Goal: Information Seeking & Learning: Learn about a topic

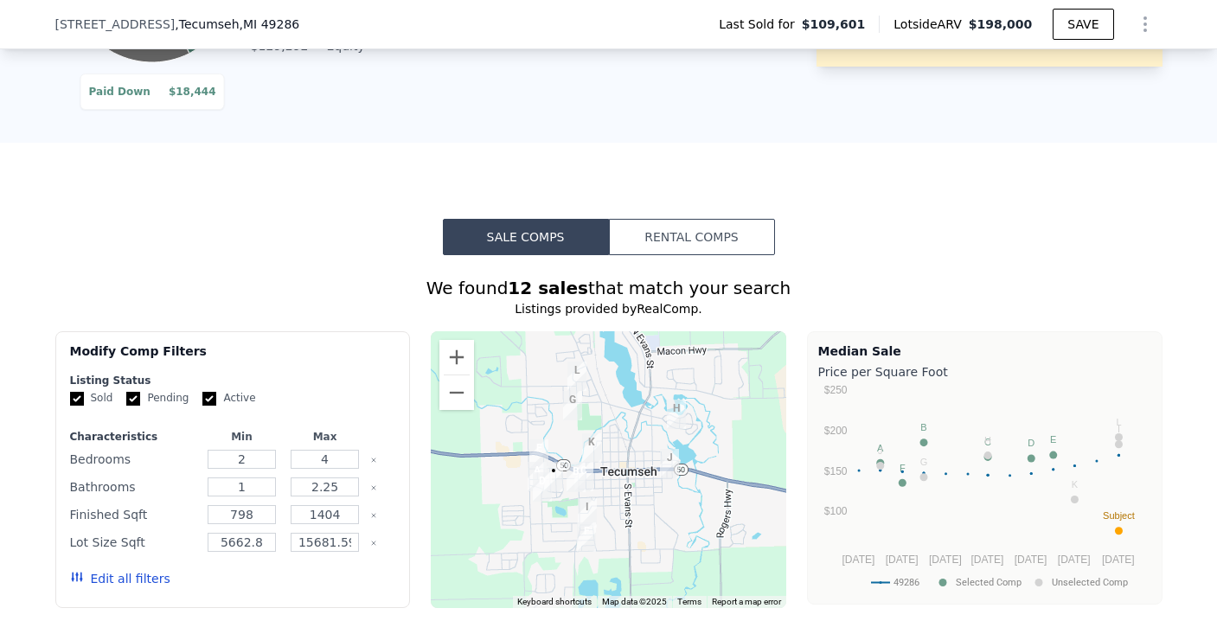
scroll to position [1648, 0]
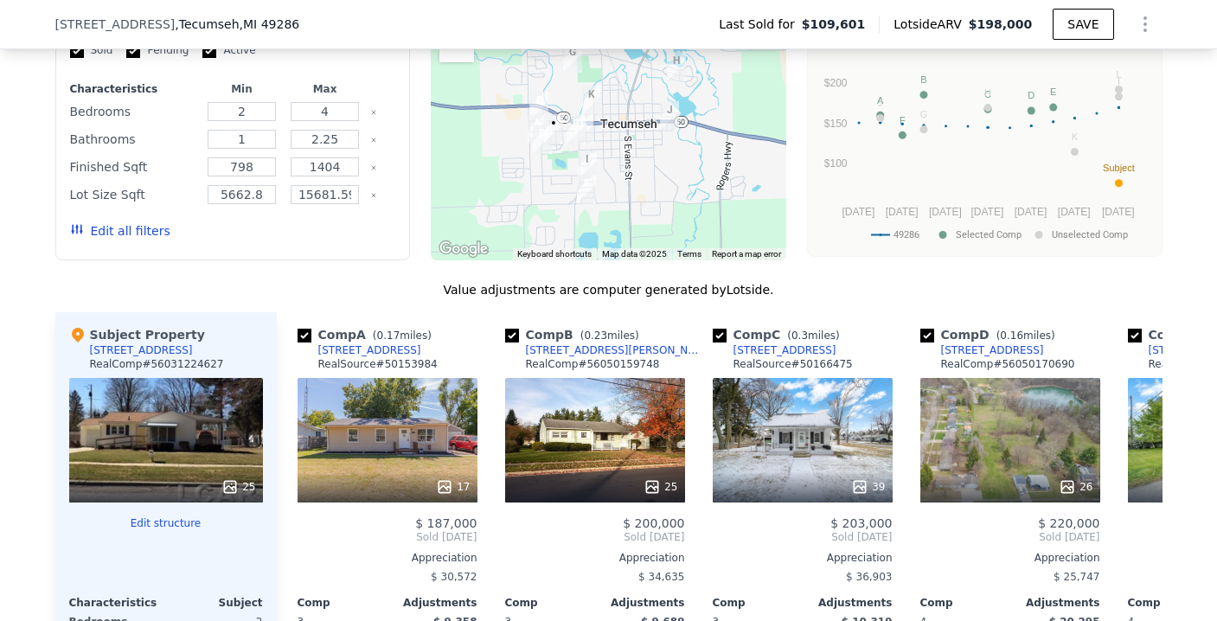
click at [134, 240] on button "Edit all filters" at bounding box center [120, 230] width 100 height 17
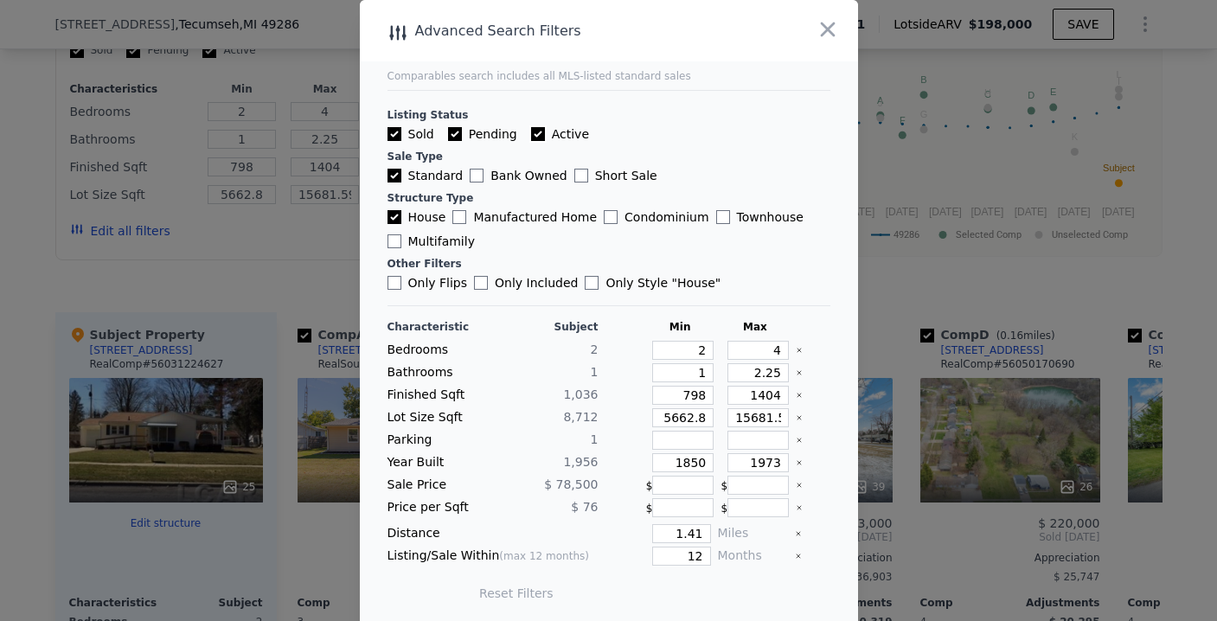
click at [531, 133] on input "Active" at bounding box center [538, 134] width 14 height 14
checkbox input "true"
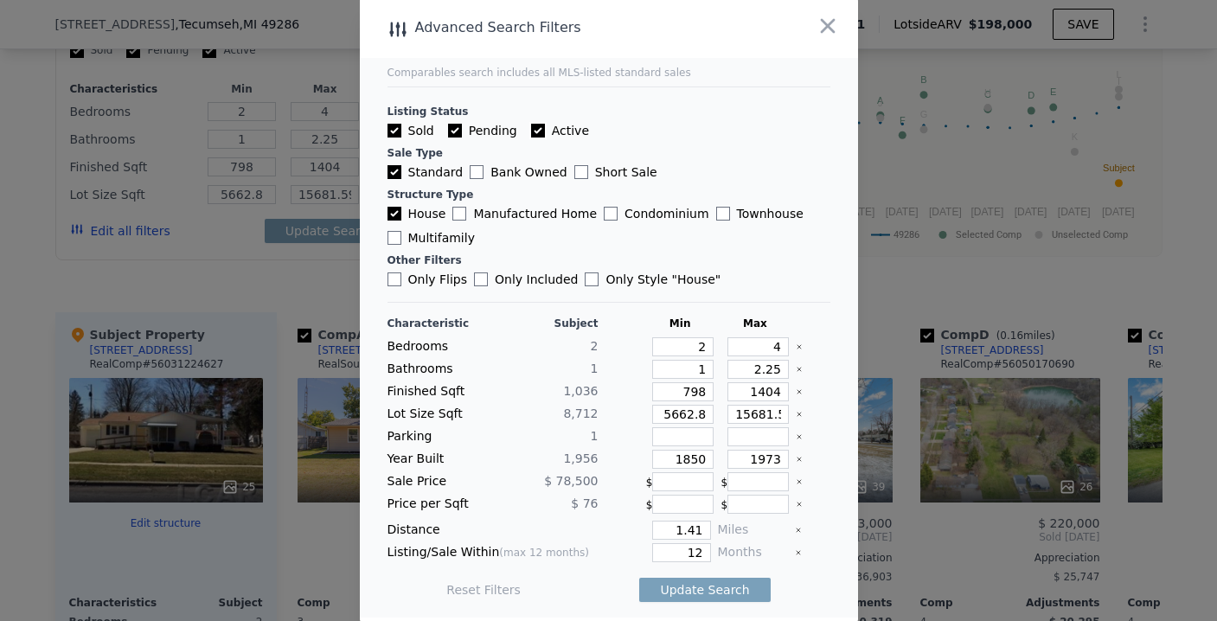
scroll to position [7, 0]
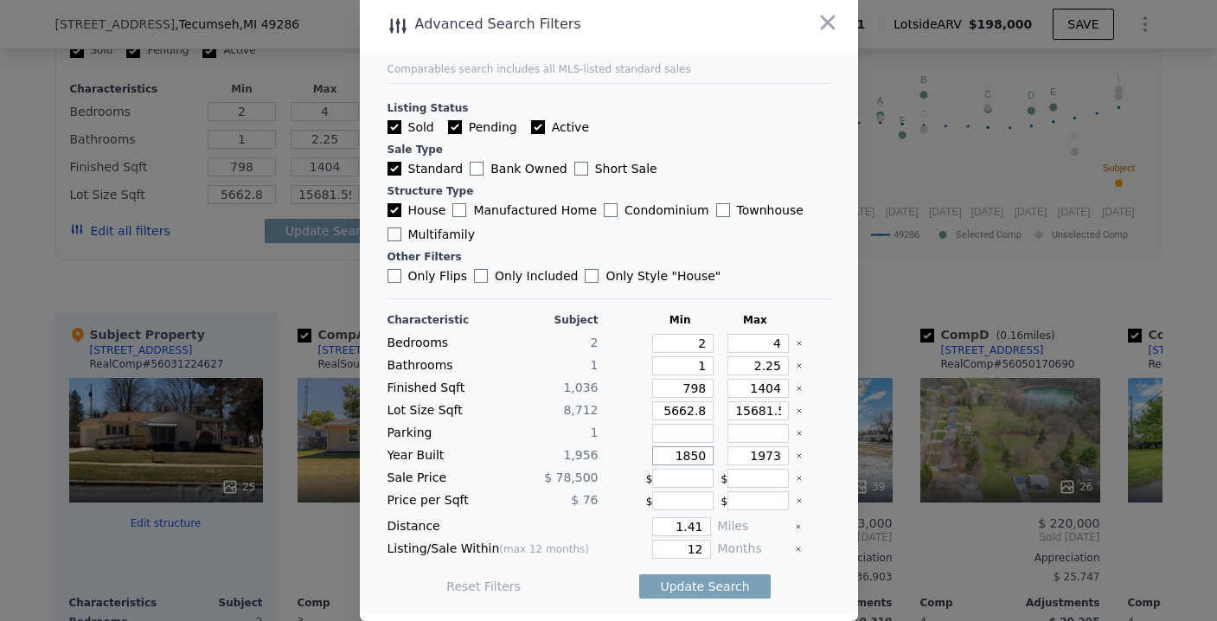
click at [688, 458] on input "1850" at bounding box center [682, 455] width 61 height 19
click at [682, 456] on input "1850" at bounding box center [682, 455] width 61 height 19
type input "1945"
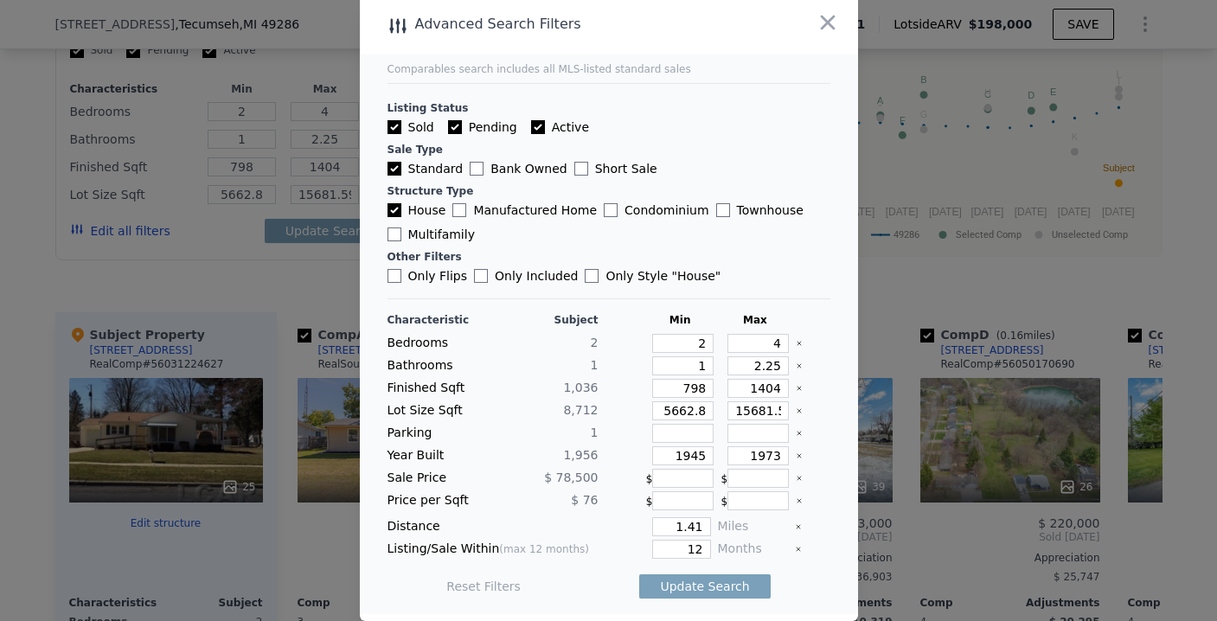
click at [612, 462] on div at bounding box center [623, 455] width 34 height 19
click at [684, 529] on input "1.41" at bounding box center [681, 526] width 58 height 19
click at [676, 529] on input "5" at bounding box center [681, 526] width 58 height 19
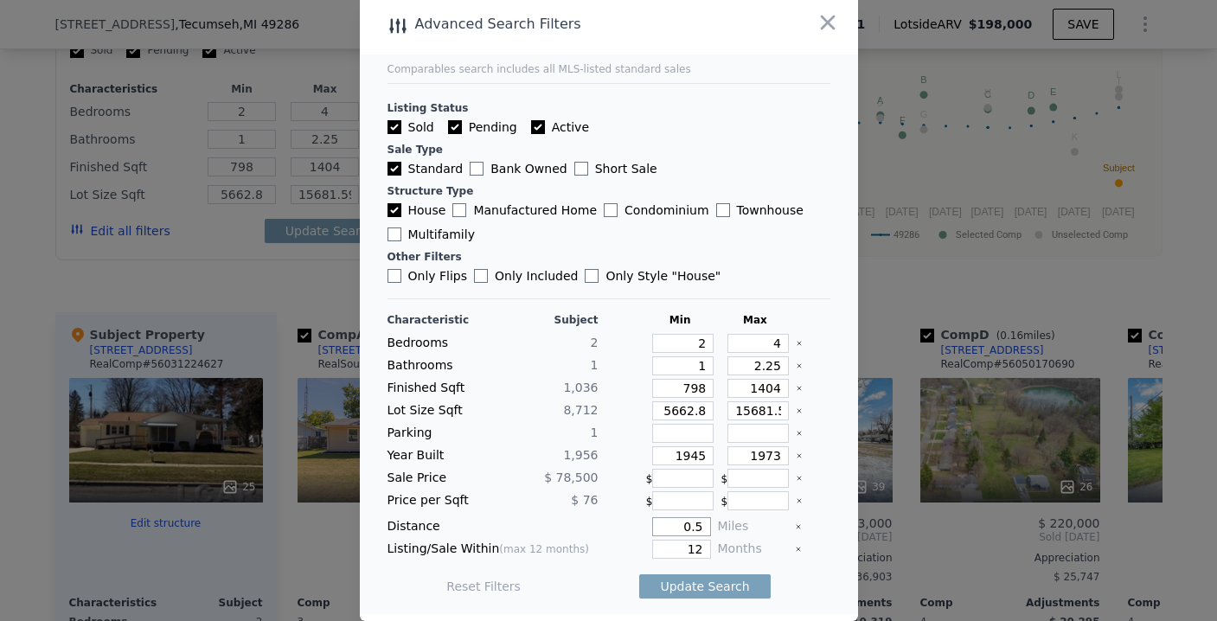
type input "0.5"
click at [688, 552] on input "12" at bounding box center [681, 549] width 58 height 19
type input "6"
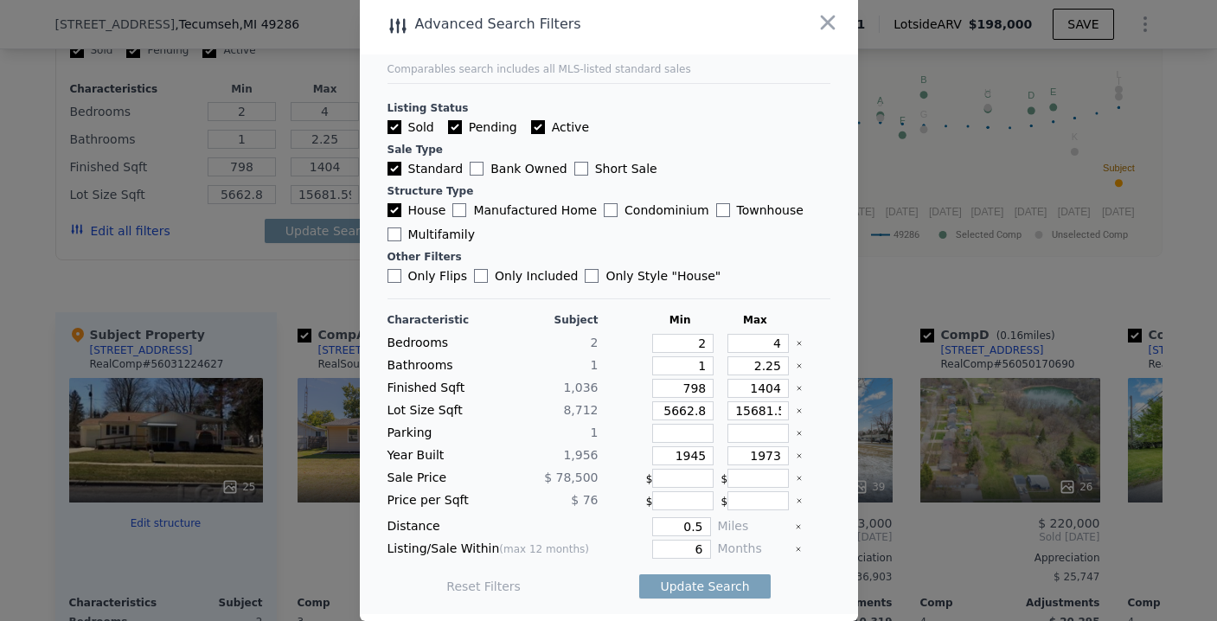
click at [606, 557] on div "6" at bounding box center [659, 549] width 106 height 19
click at [684, 587] on button "Update Search" at bounding box center [704, 586] width 131 height 24
type input "5662"
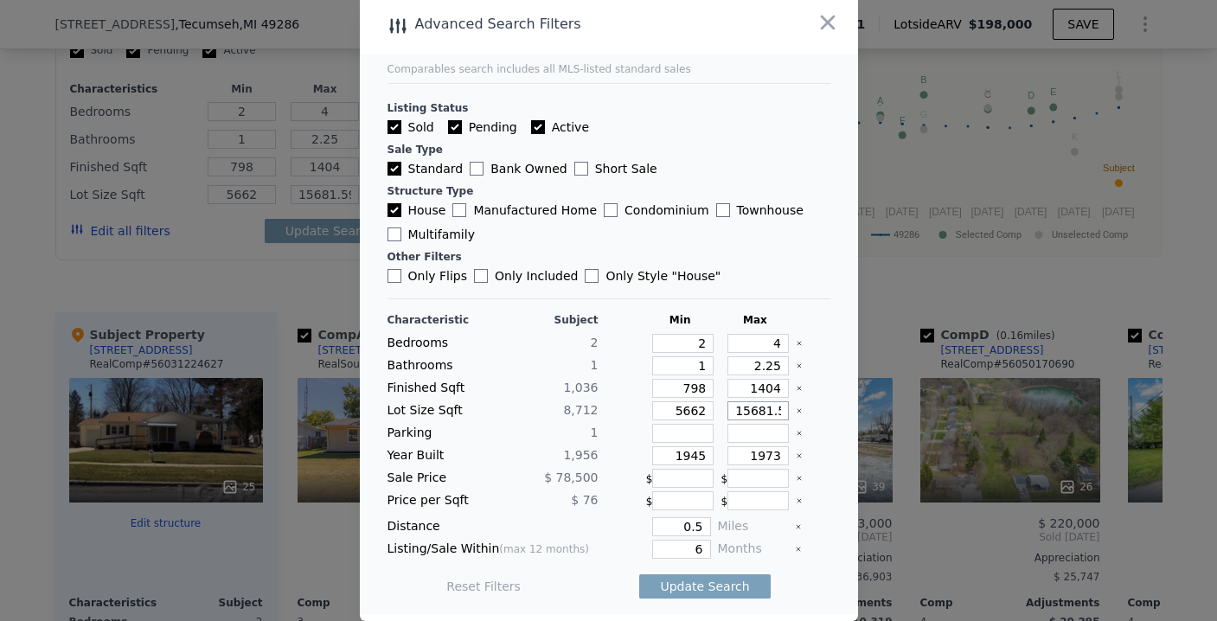
click at [766, 409] on input "15681.599999999999" at bounding box center [757, 410] width 61 height 19
drag, startPoint x: 766, startPoint y: 409, endPoint x: 808, endPoint y: 411, distance: 42.4
click at [808, 411] on div "Lot Size Sqft 8,712 5662 15681.599999999999" at bounding box center [609, 410] width 443 height 19
click at [765, 413] on input "15681.599999999999" at bounding box center [757, 410] width 61 height 19
type input "15681.99999999999"
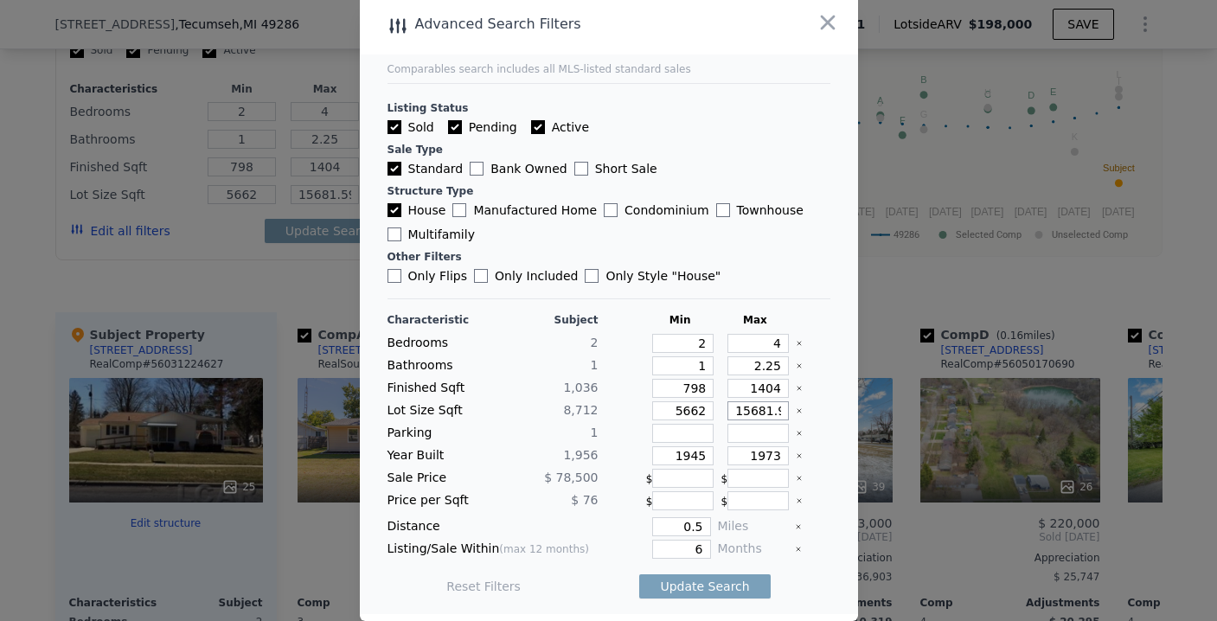
type input "15681.99999999999"
type input "15681.9999999999"
type input "15681.9999999"
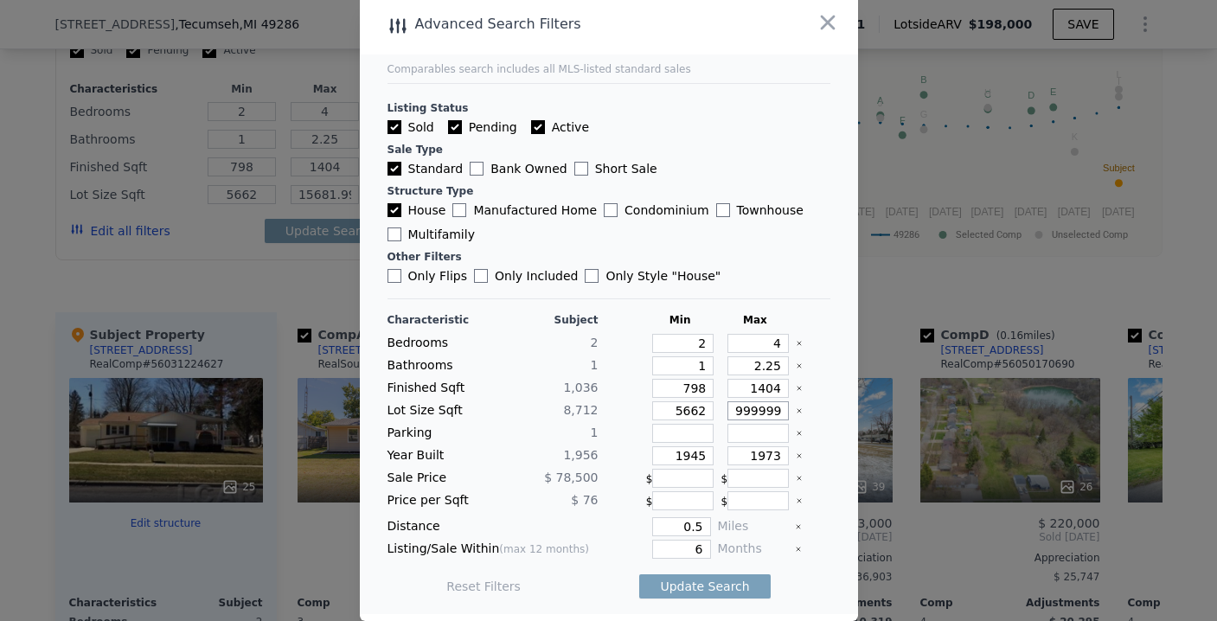
type input "15681.9999999"
type input "15681.999999"
type input "15681.9999"
type input "15681.99999"
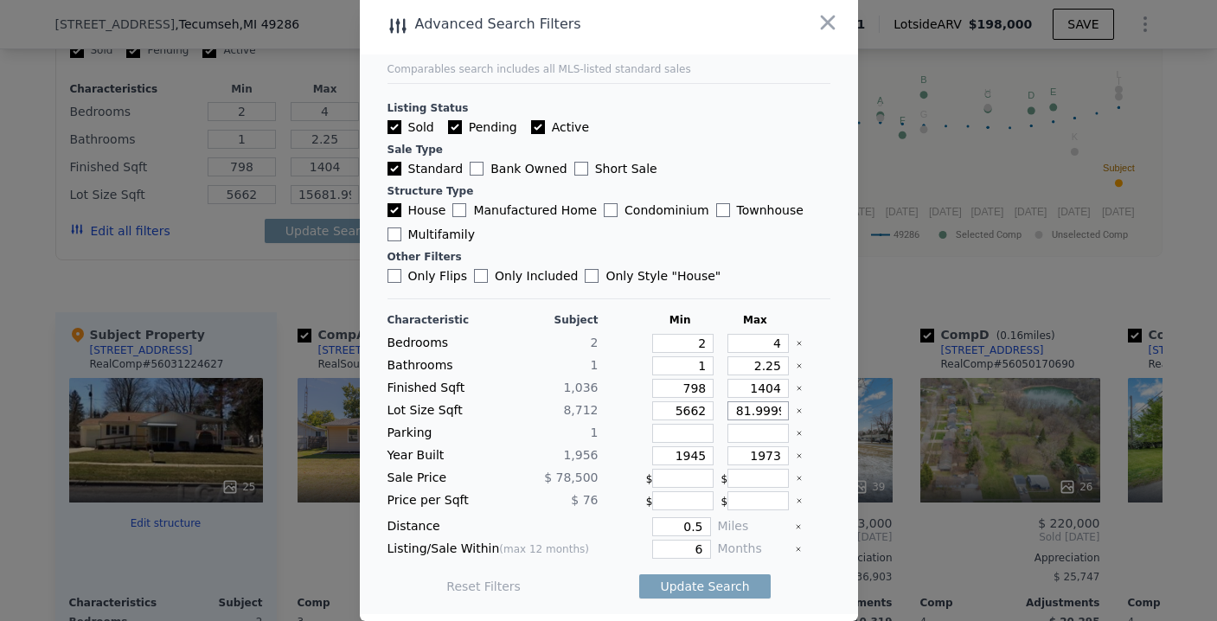
type input "15681.999"
type input "15681.9999"
type input "15681.999"
type input "15681.99"
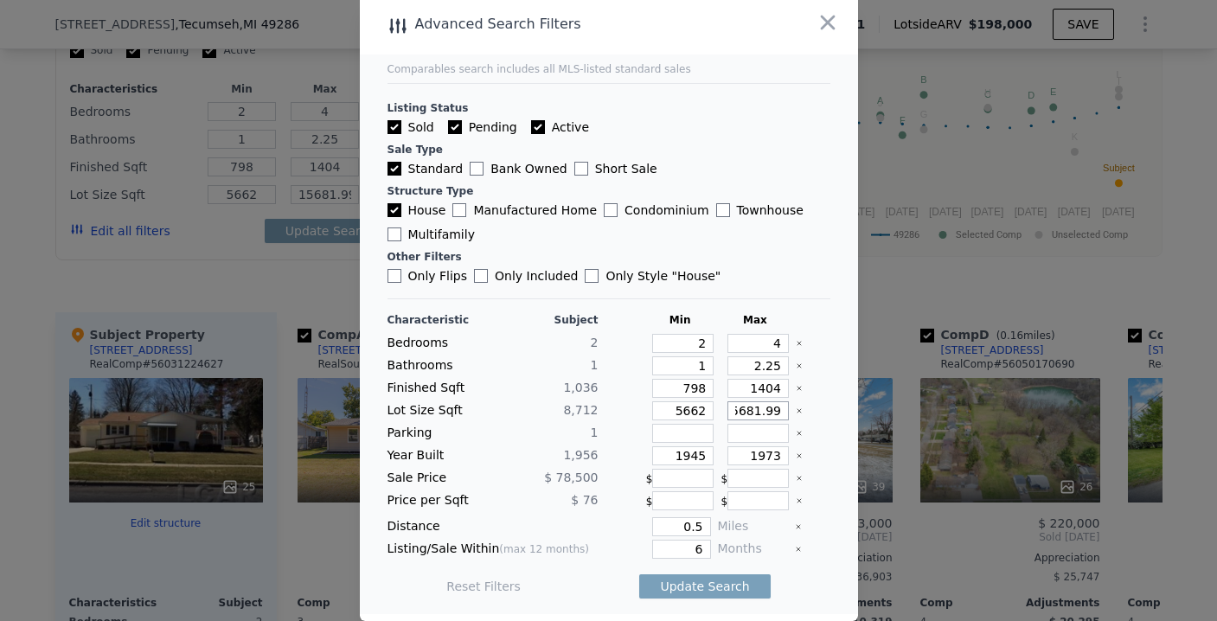
scroll to position [0, 7]
type input "15681.99"
type input "15681.9"
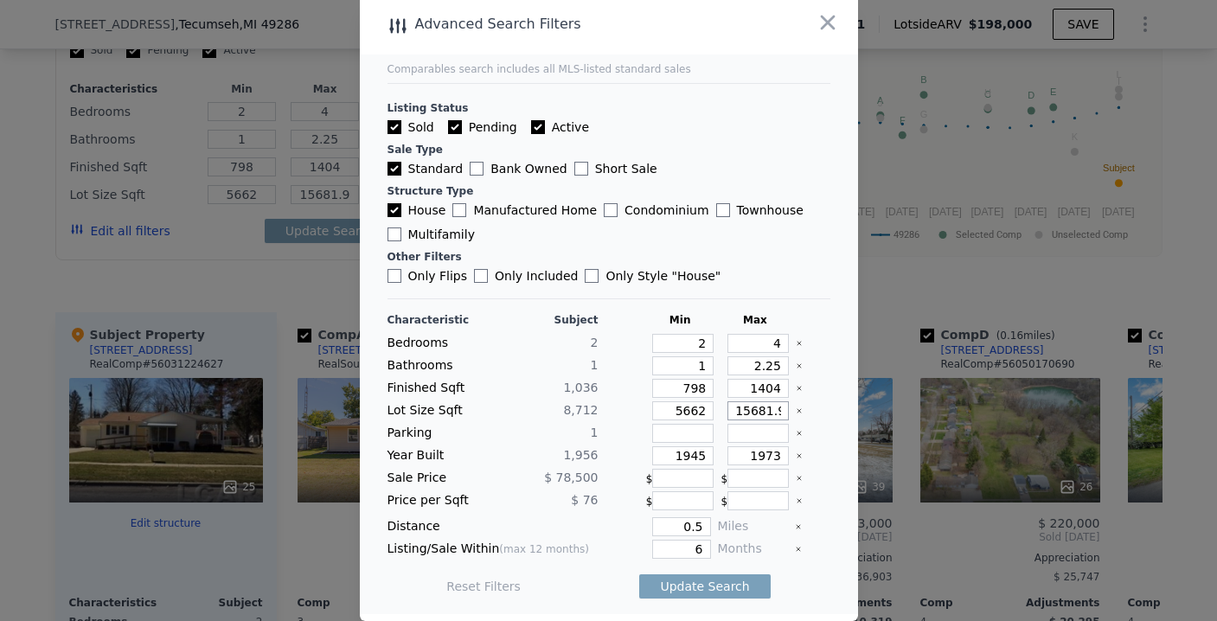
type input "15681"
click at [670, 578] on button "Update Search" at bounding box center [704, 586] width 131 height 24
checkbox input "false"
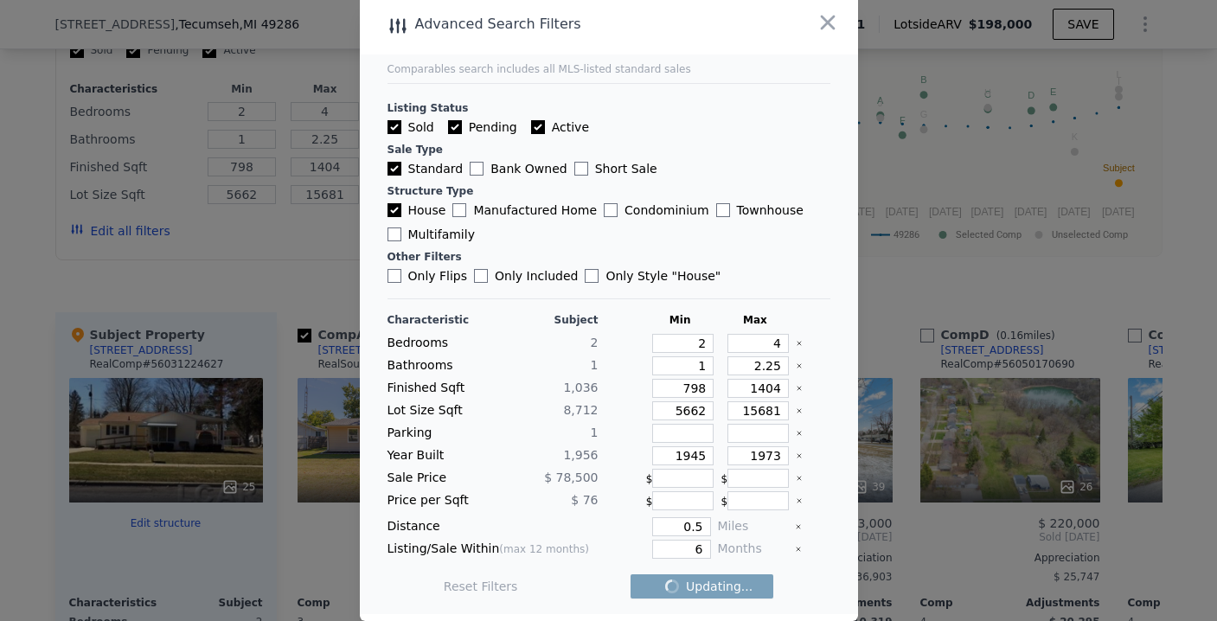
checkbox input "false"
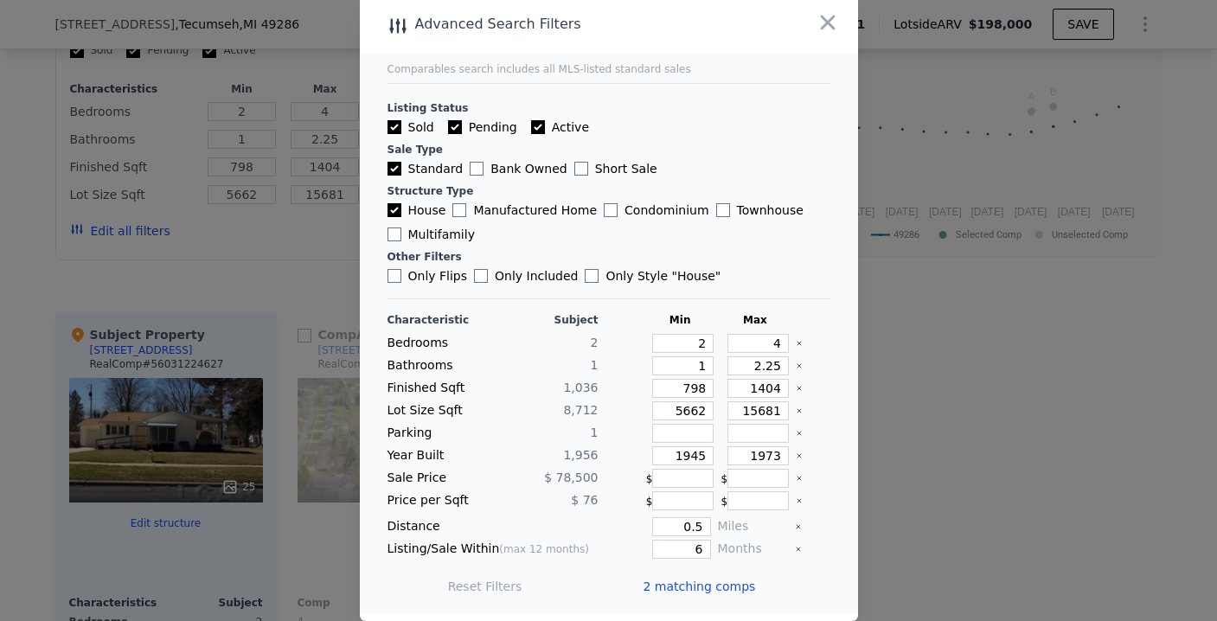
click at [669, 580] on span "2 matching comps" at bounding box center [700, 586] width 112 height 17
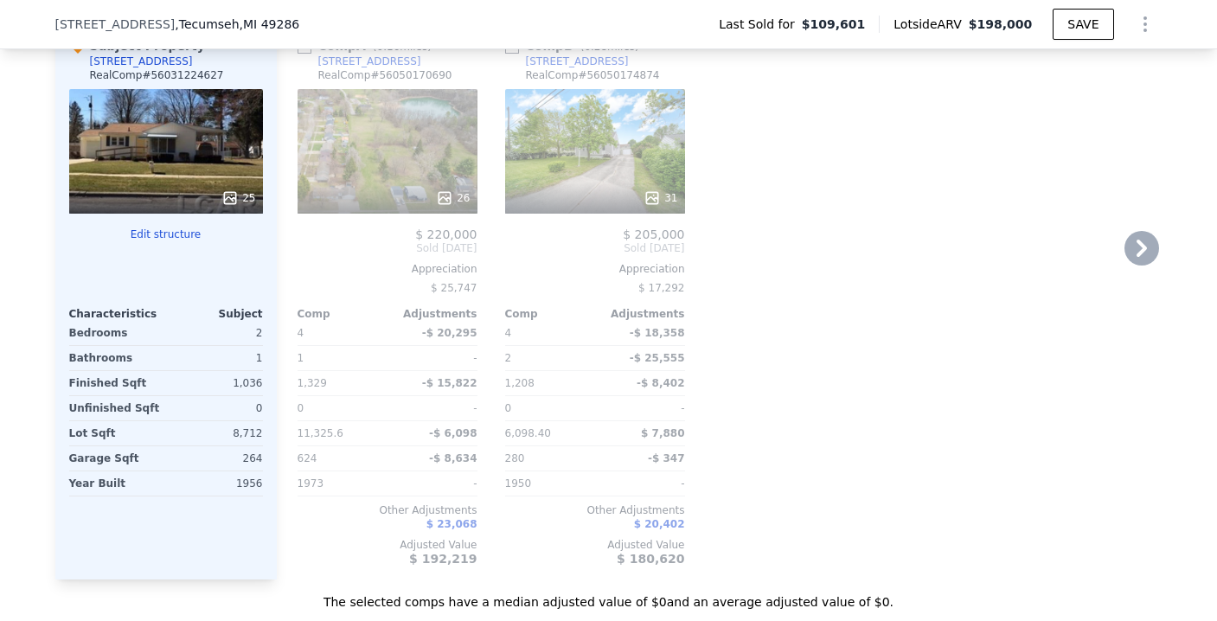
scroll to position [1938, 0]
click at [438, 186] on div "26" at bounding box center [388, 150] width 180 height 125
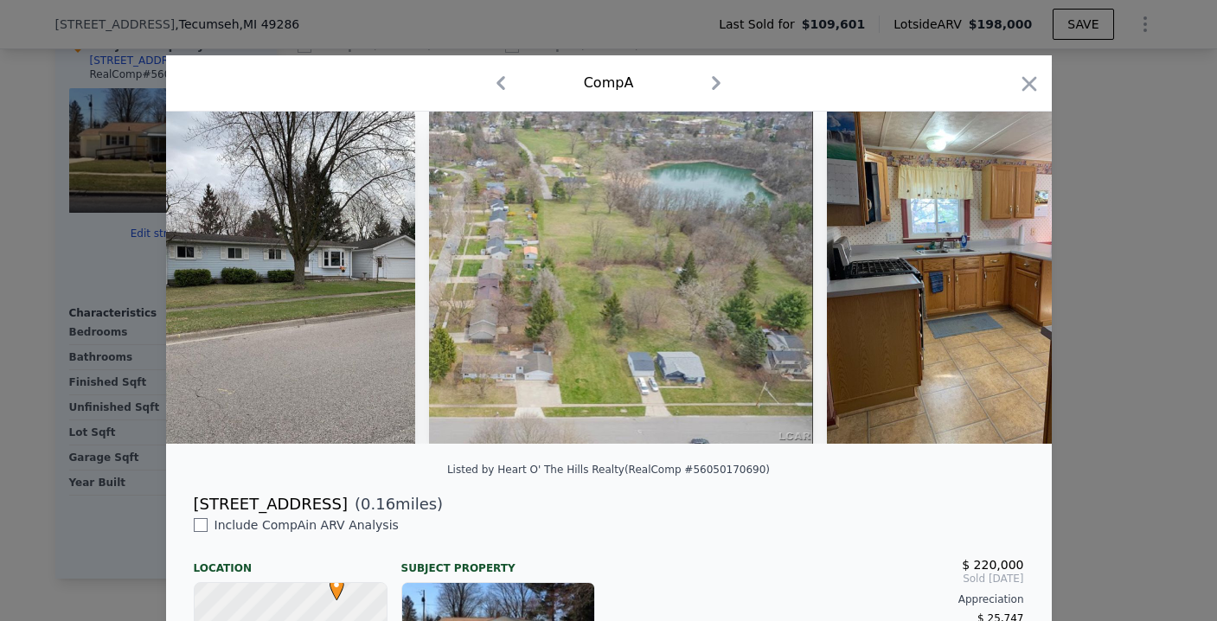
click at [543, 471] on div "Listed by Heart O' The Hills Realty (RealComp #56050170690)" at bounding box center [609, 475] width 886 height 35
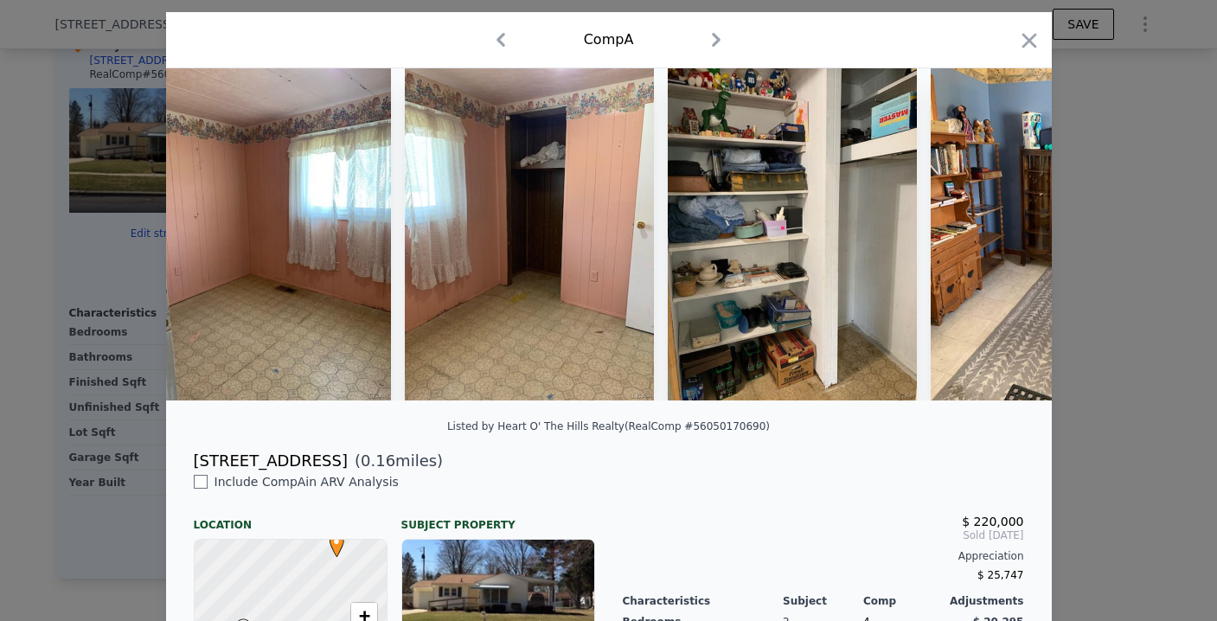
scroll to position [0, 4593]
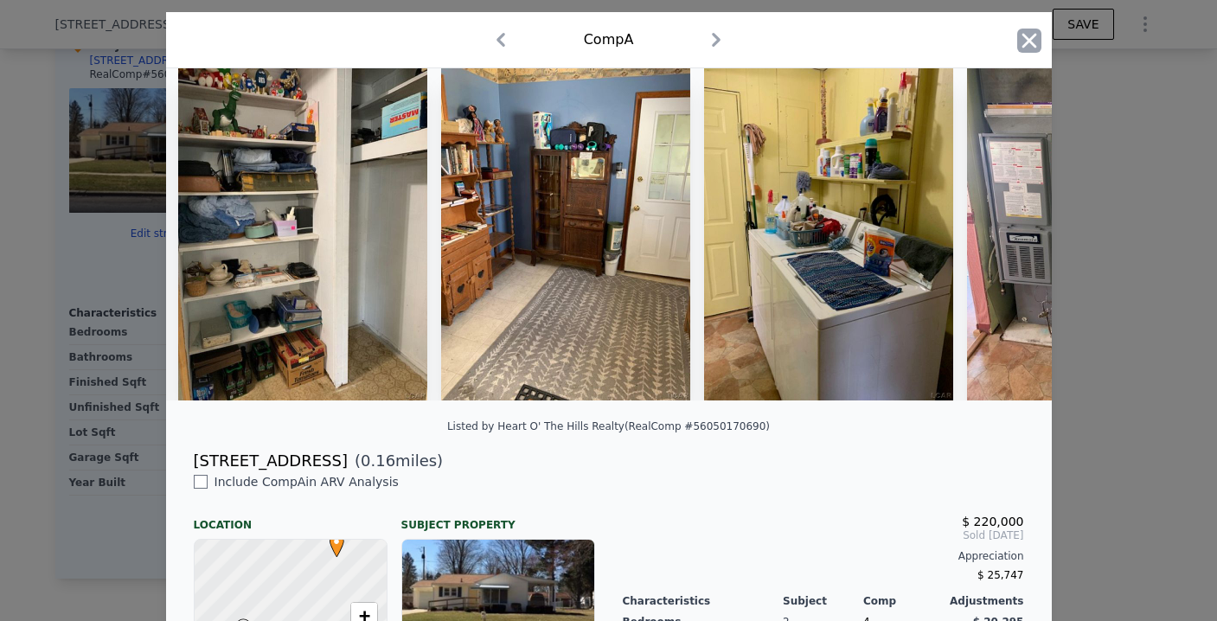
click at [1023, 42] on icon "button" at bounding box center [1029, 40] width 15 height 15
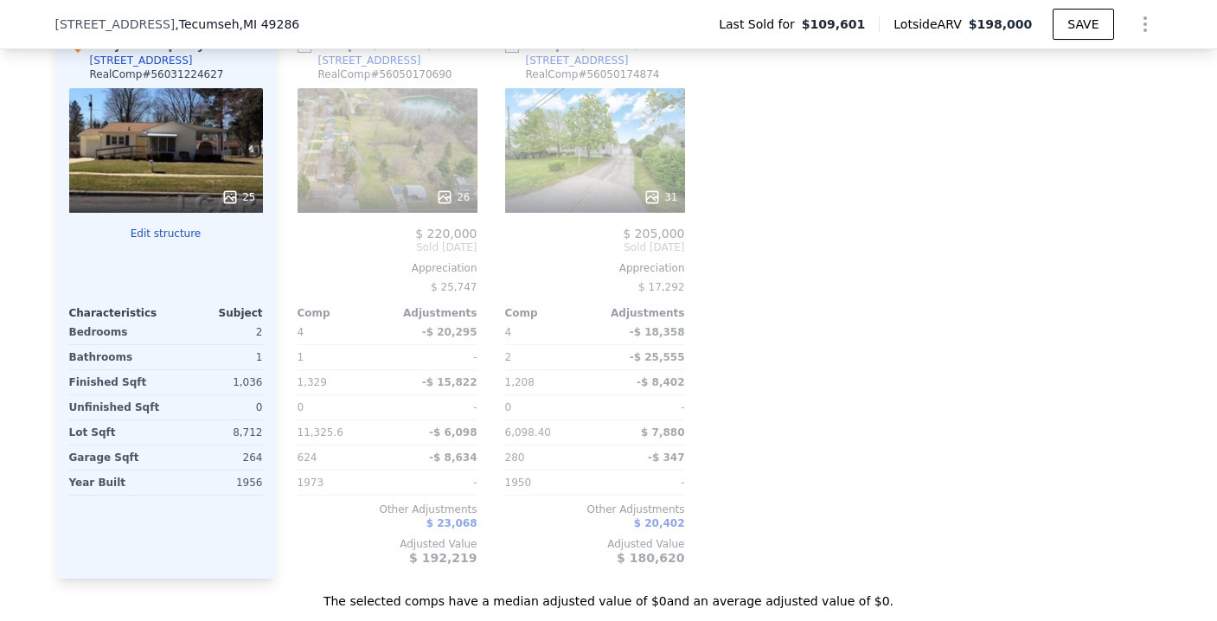
click at [615, 180] on div "31" at bounding box center [595, 150] width 180 height 125
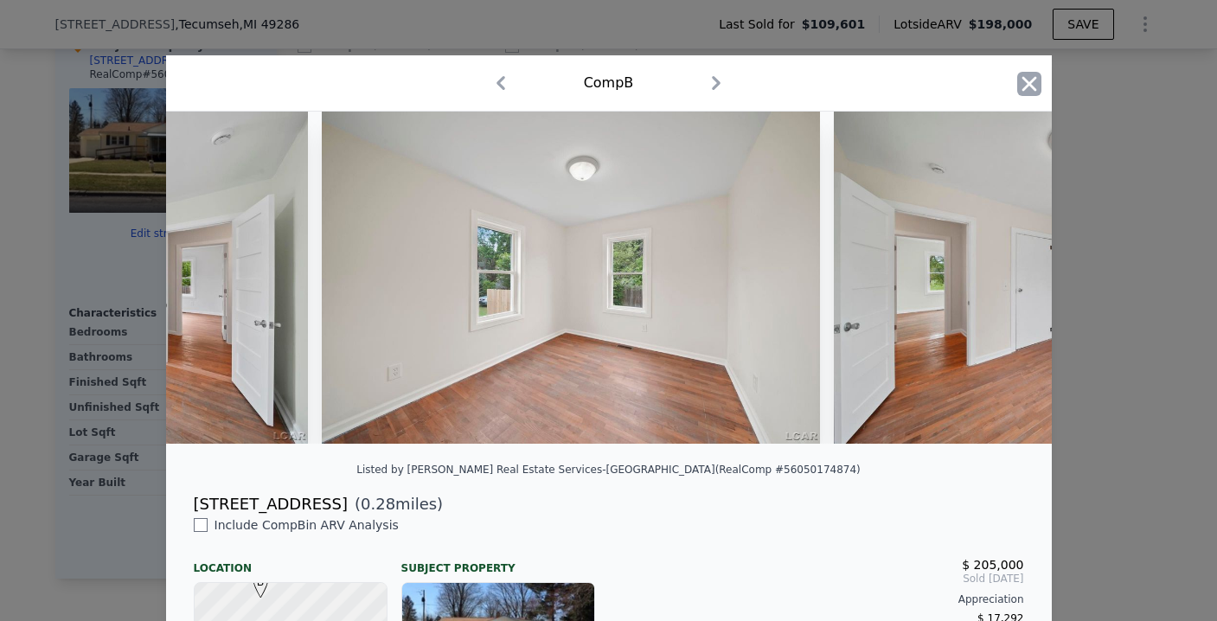
click at [1025, 87] on icon "button" at bounding box center [1029, 83] width 15 height 15
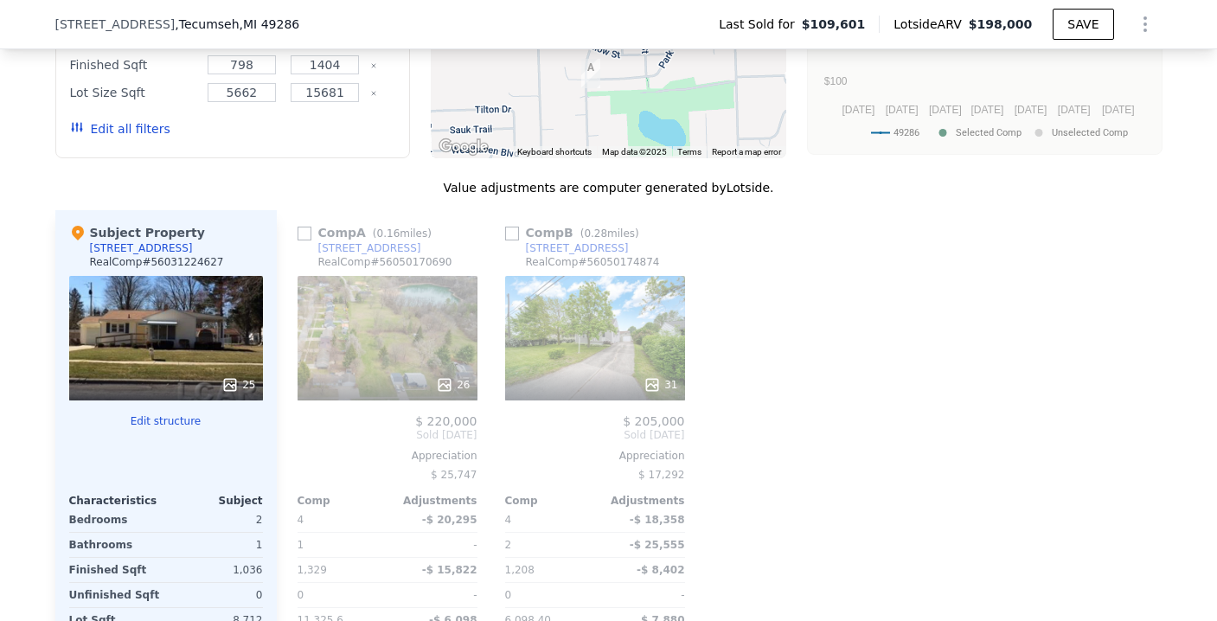
scroll to position [1692, 0]
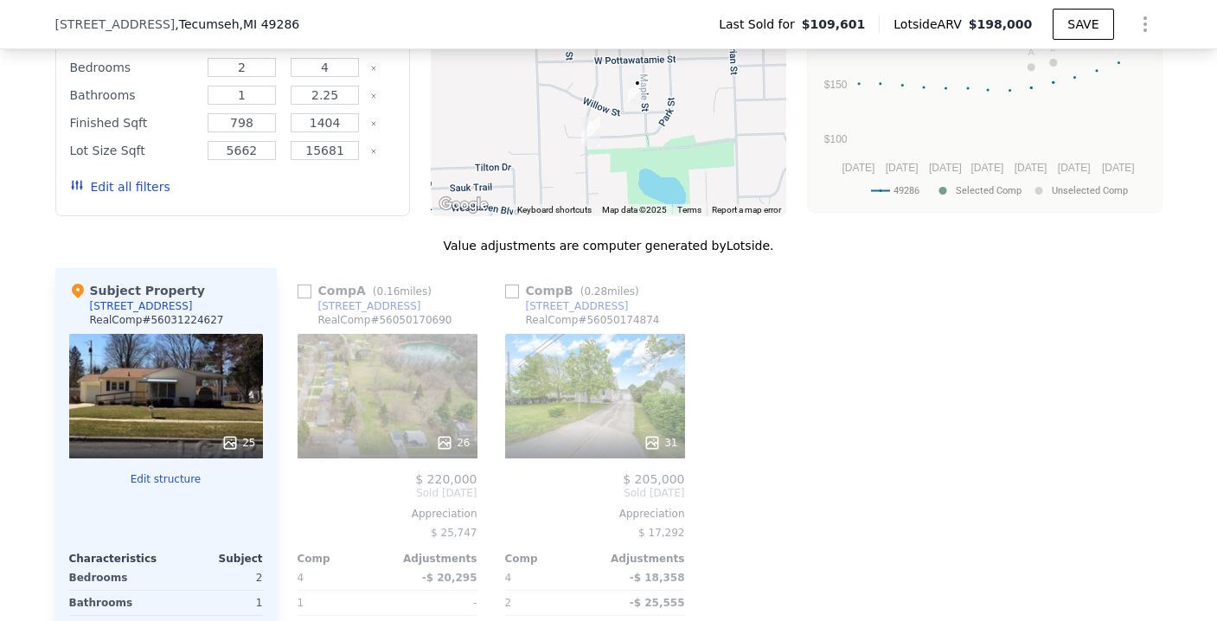
click at [298, 298] on input "checkbox" at bounding box center [305, 292] width 14 height 14
checkbox input "true"
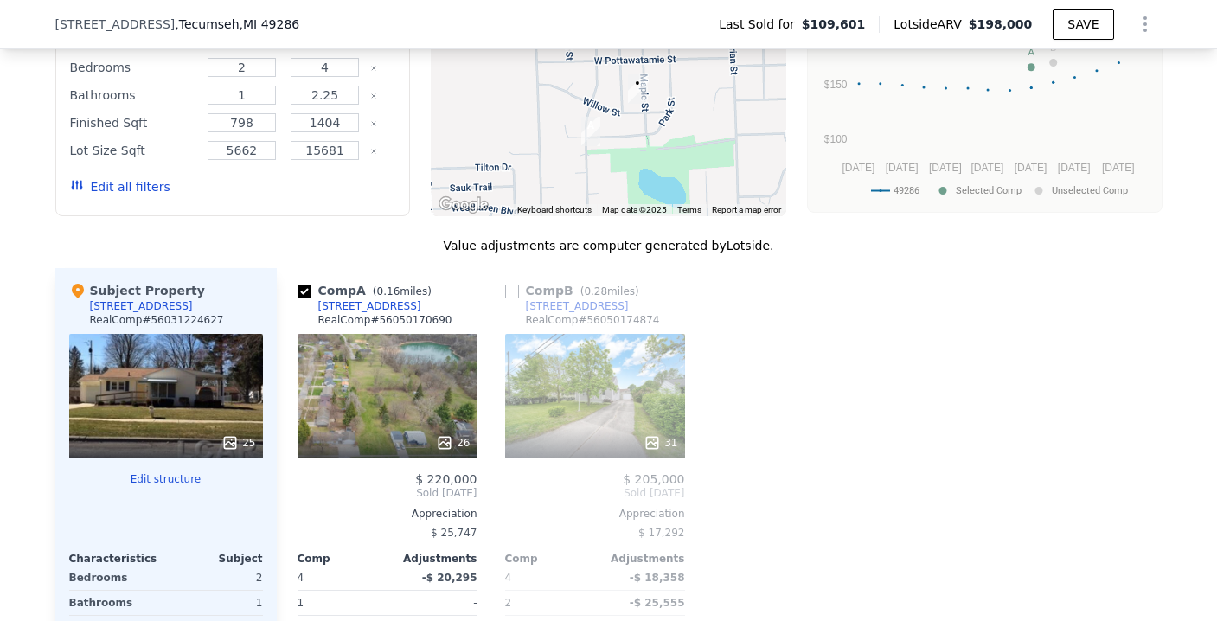
click at [505, 298] on input "checkbox" at bounding box center [512, 292] width 14 height 14
checkbox input "true"
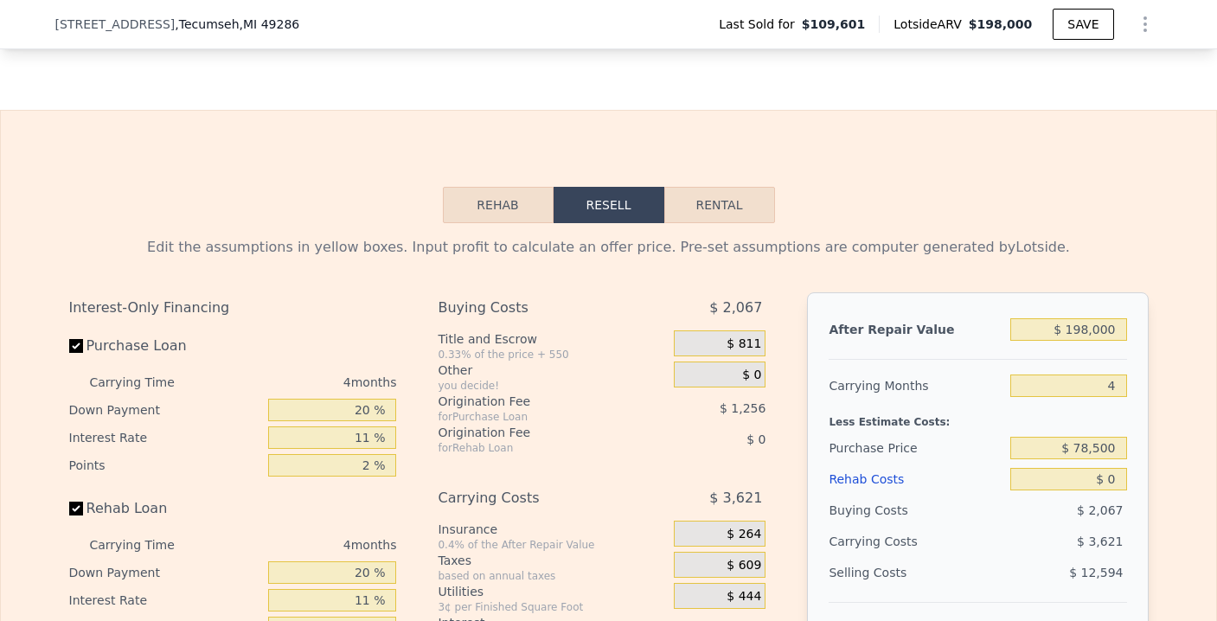
scroll to position [2568, 0]
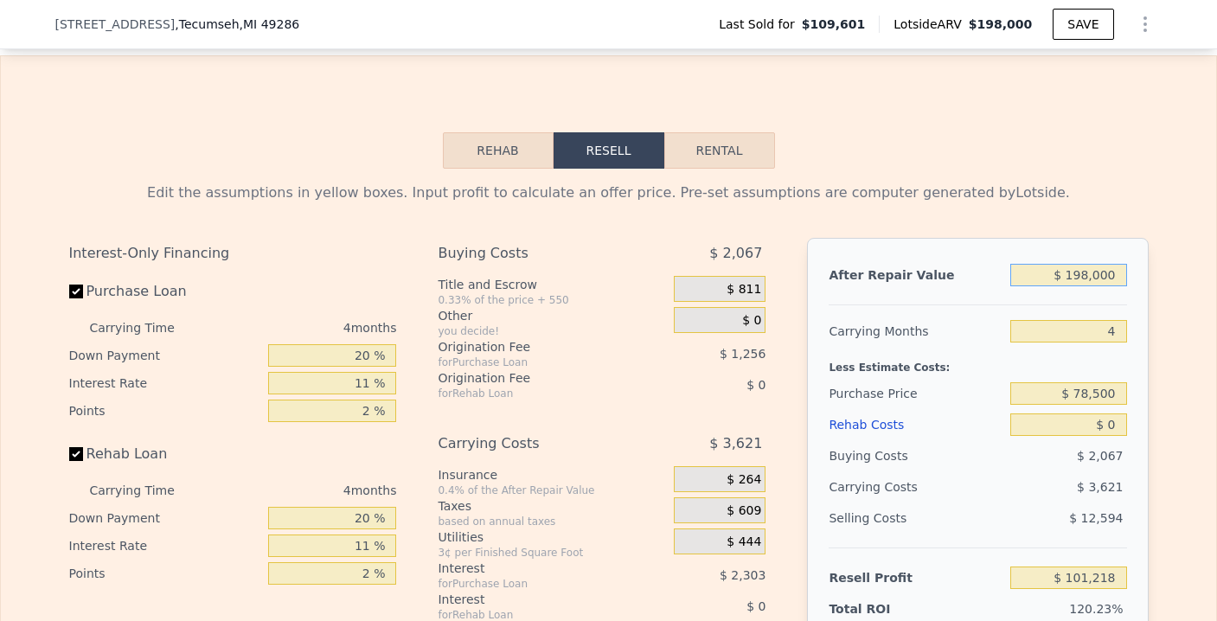
click at [1074, 282] on input "$ 198,000" at bounding box center [1068, 275] width 116 height 22
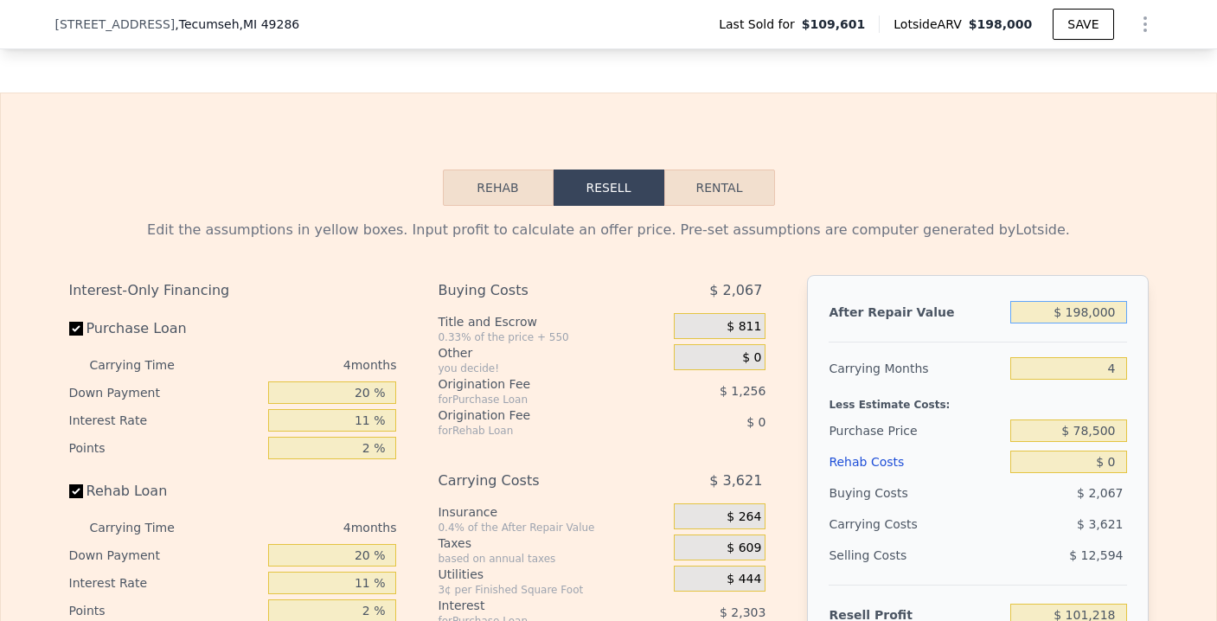
scroll to position [2530, 0]
click at [479, 183] on button "Rehab" at bounding box center [498, 188] width 111 height 36
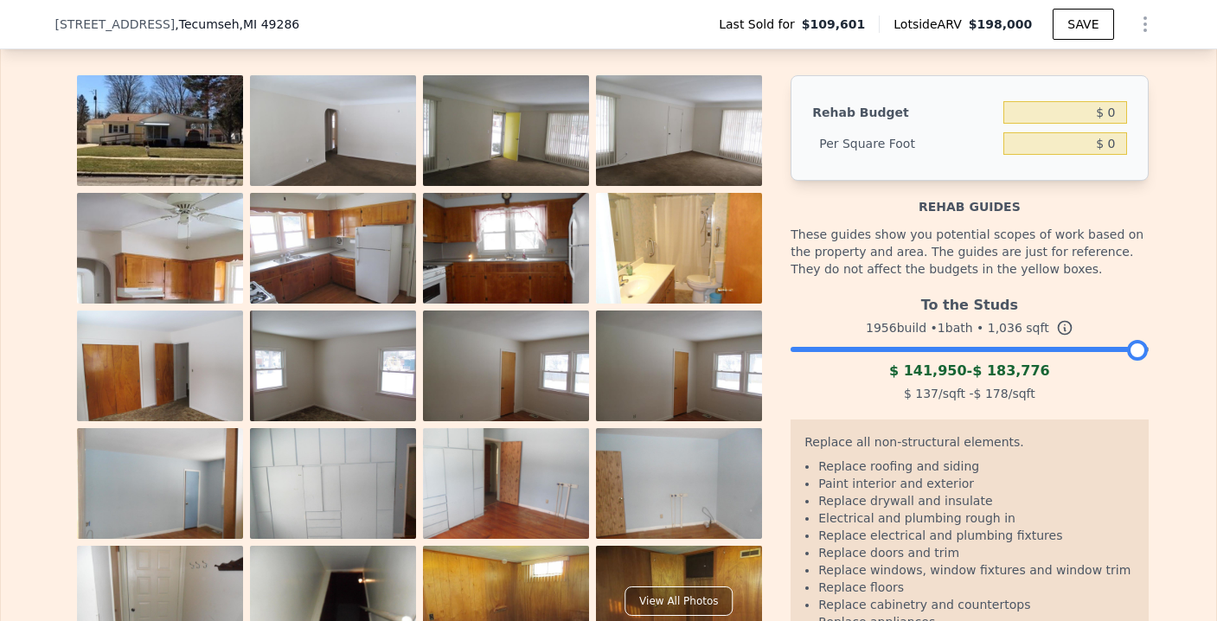
scroll to position [2727, 0]
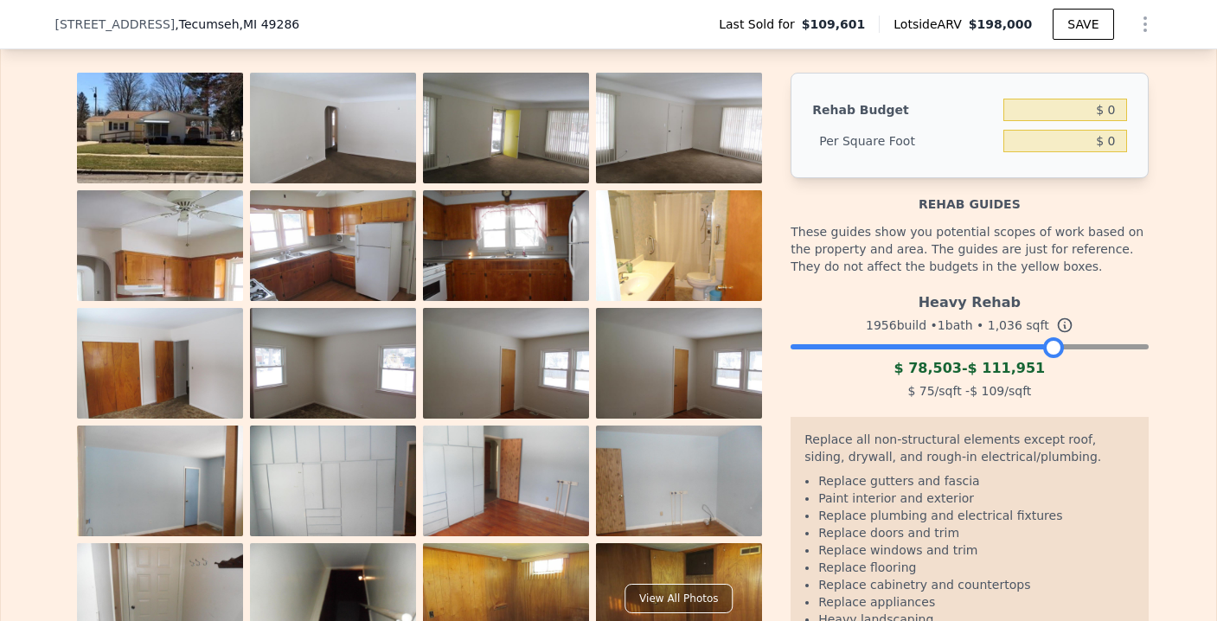
drag, startPoint x: 1123, startPoint y: 358, endPoint x: 1037, endPoint y: 361, distance: 85.7
click at [1043, 358] on div at bounding box center [1053, 347] width 21 height 21
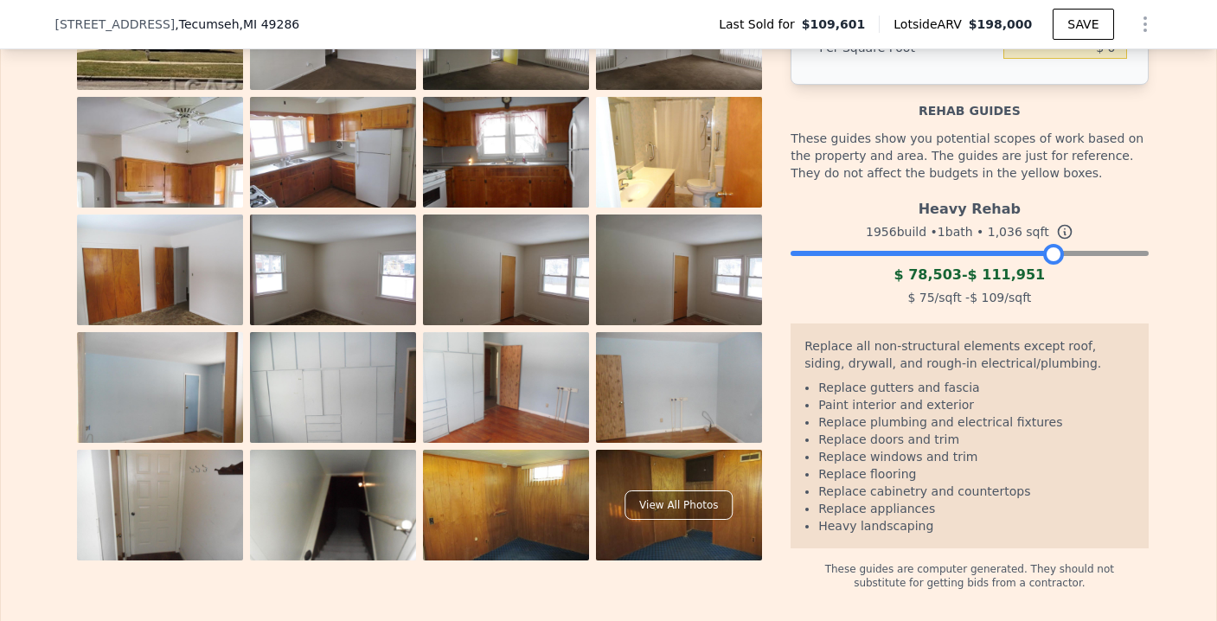
scroll to position [2836, 0]
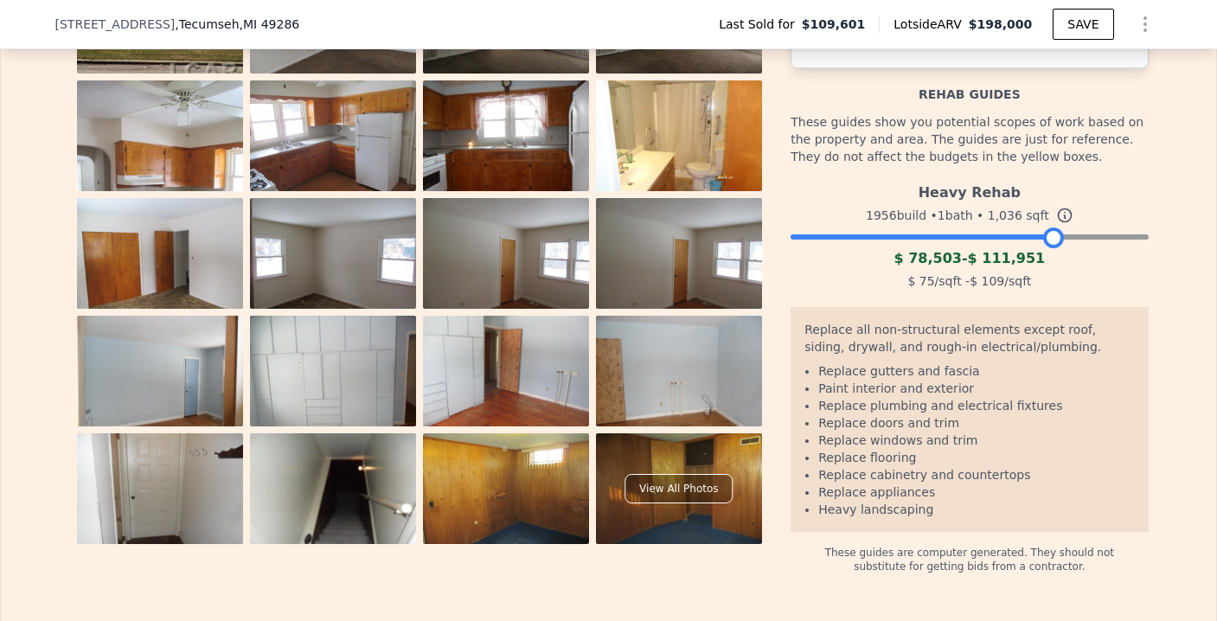
click at [1058, 222] on icon at bounding box center [1064, 215] width 13 height 13
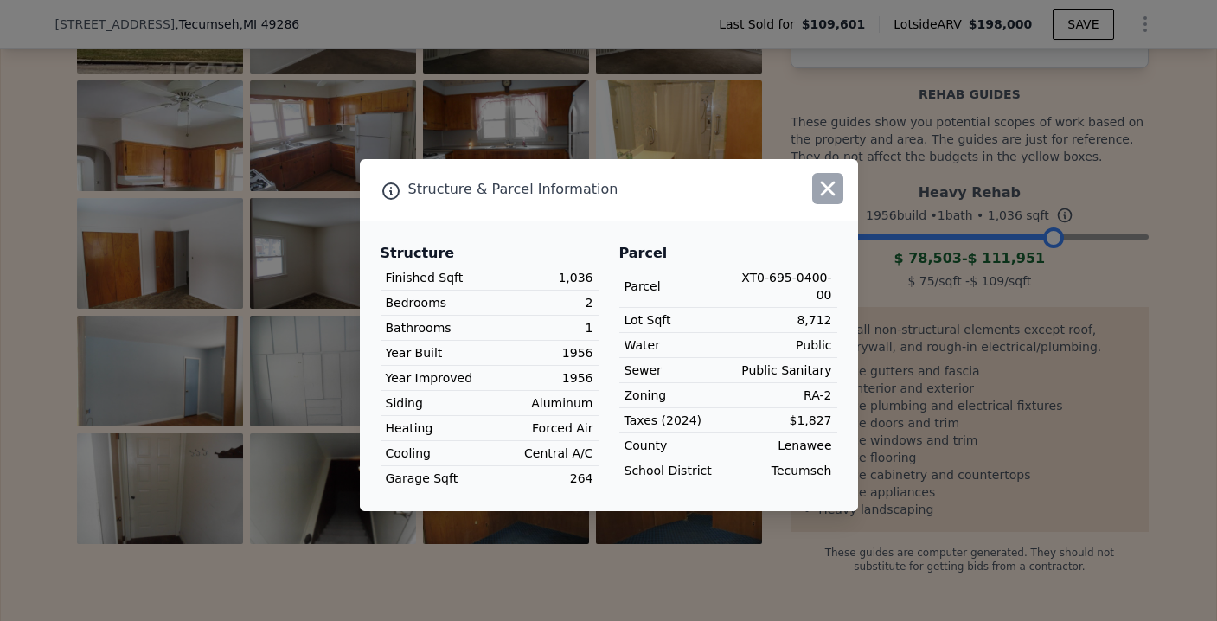
click at [843, 200] on button "button" at bounding box center [827, 188] width 31 height 31
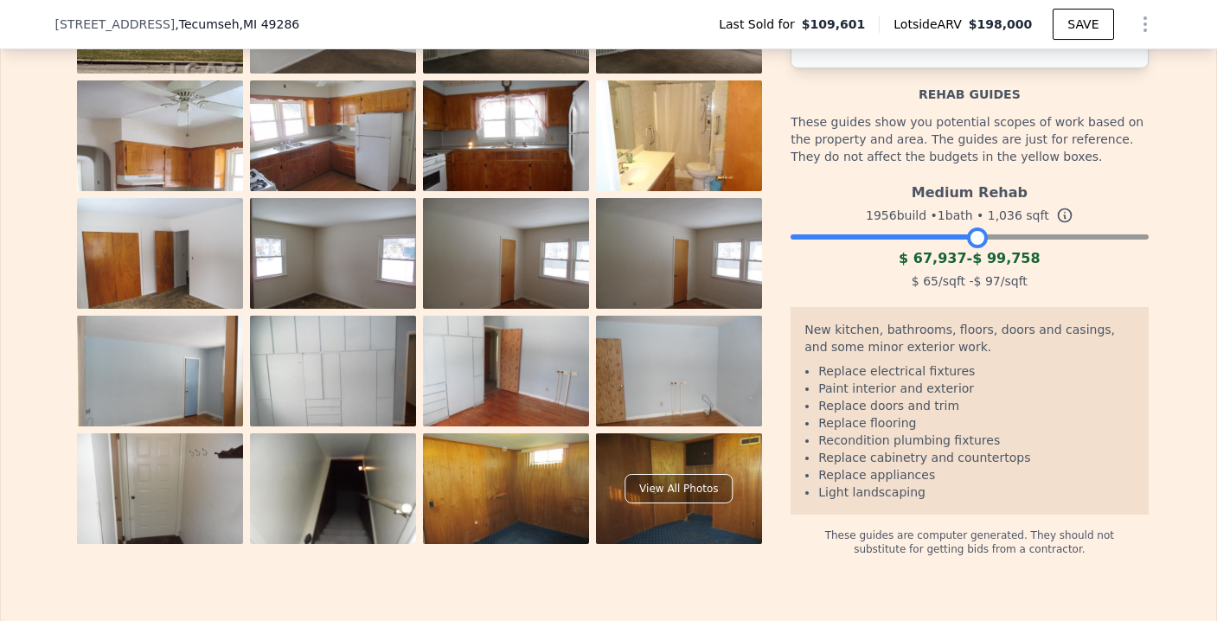
drag, startPoint x: 1038, startPoint y: 255, endPoint x: 960, endPoint y: 247, distance: 78.2
click at [967, 247] on div at bounding box center [977, 237] width 21 height 21
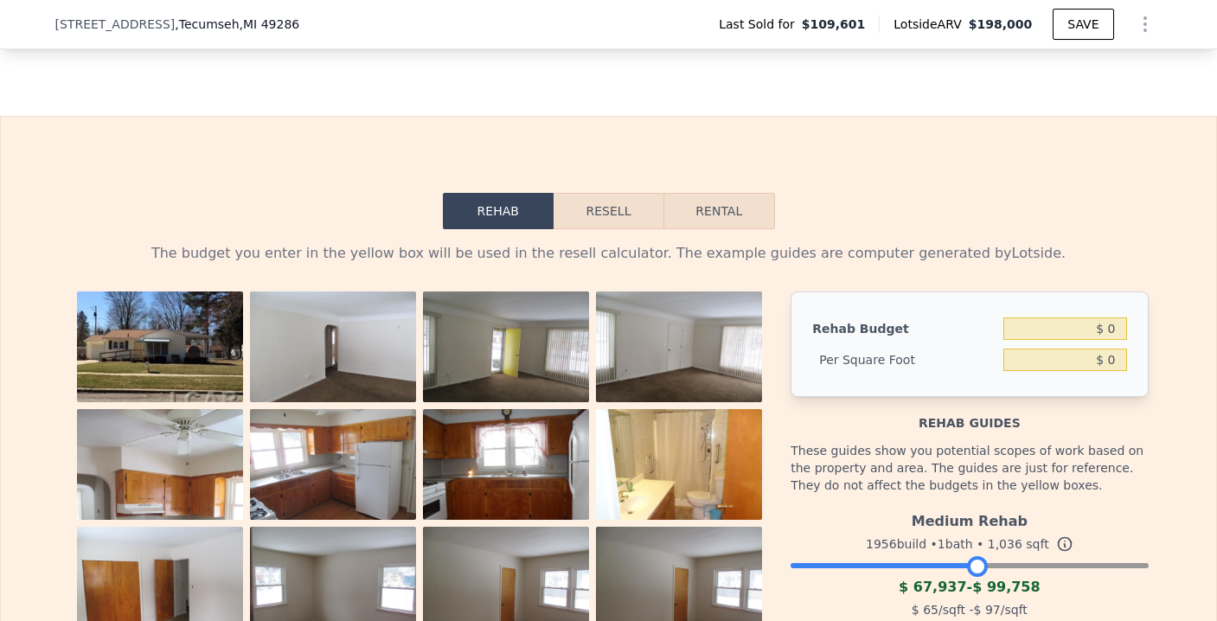
scroll to position [2275, 0]
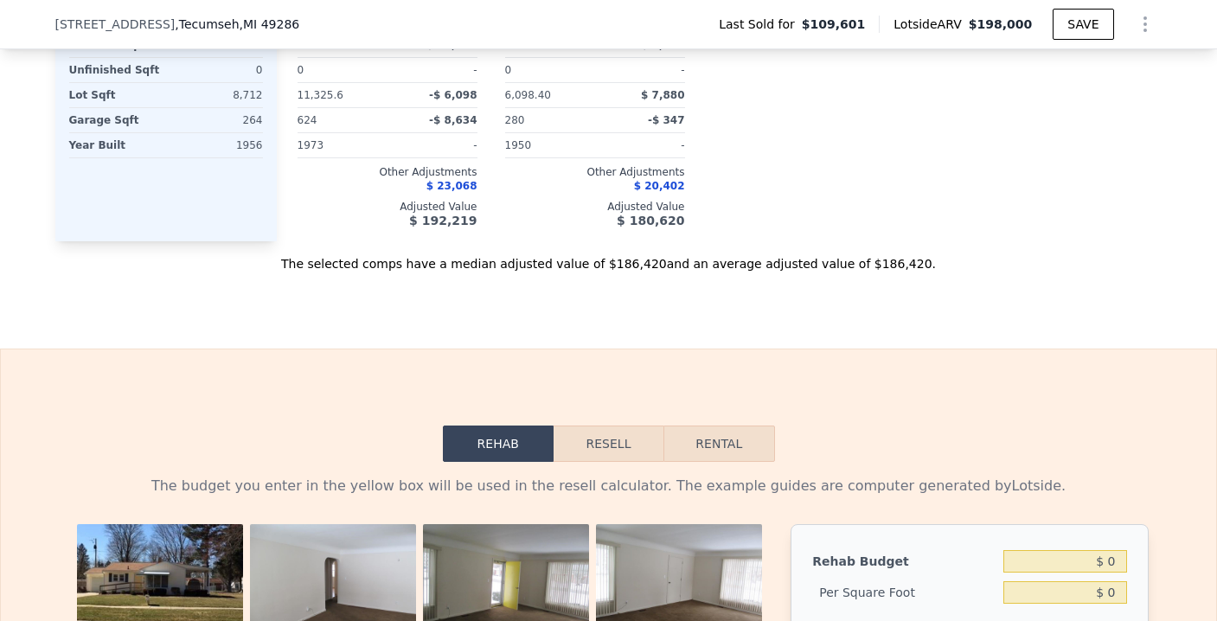
click at [595, 445] on button "Resell" at bounding box center [609, 444] width 110 height 36
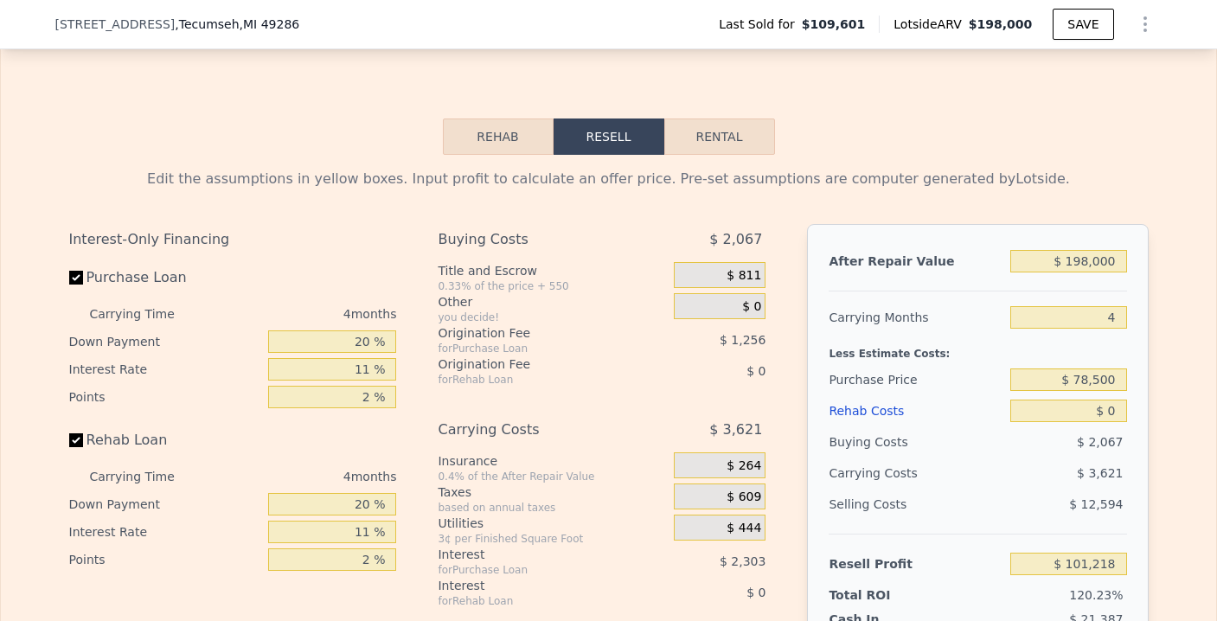
scroll to position [2675, 0]
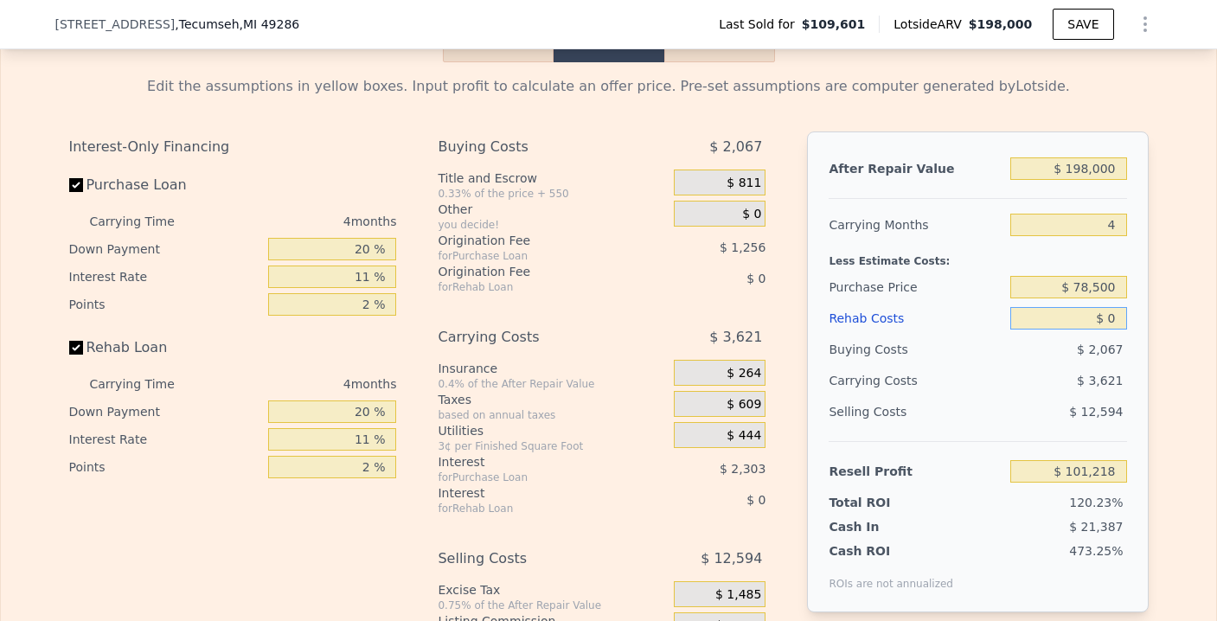
click at [1112, 330] on input "$ 0" at bounding box center [1068, 318] width 116 height 22
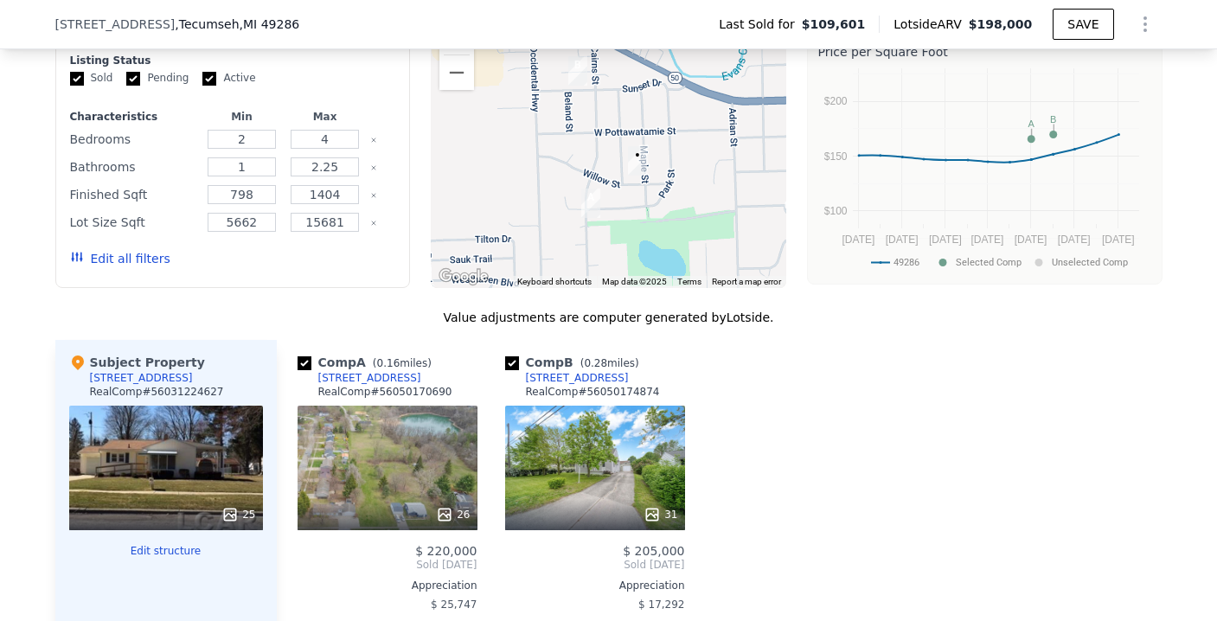
scroll to position [1016, 0]
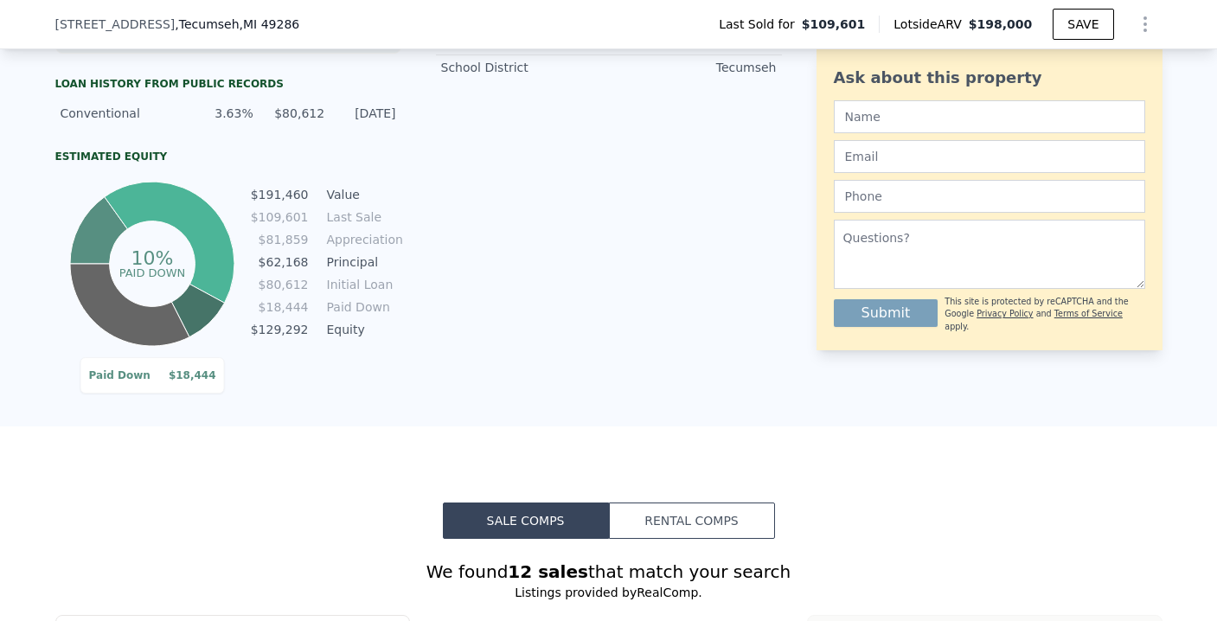
type input "5662.8"
type input "15681.599999999999"
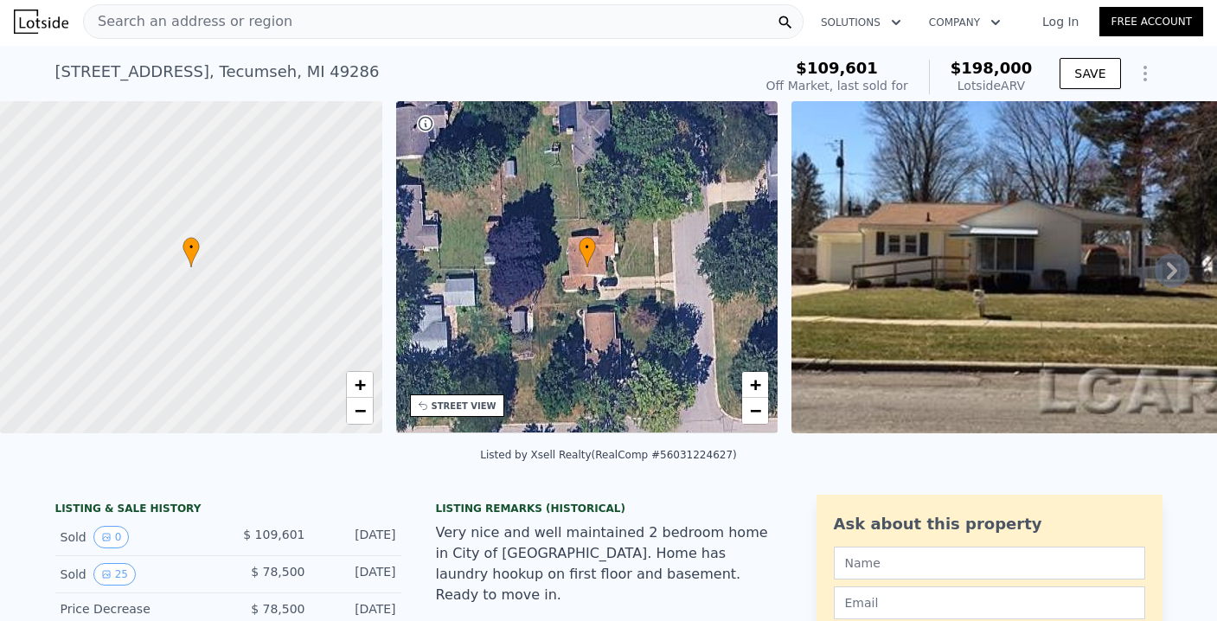
scroll to position [0, 0]
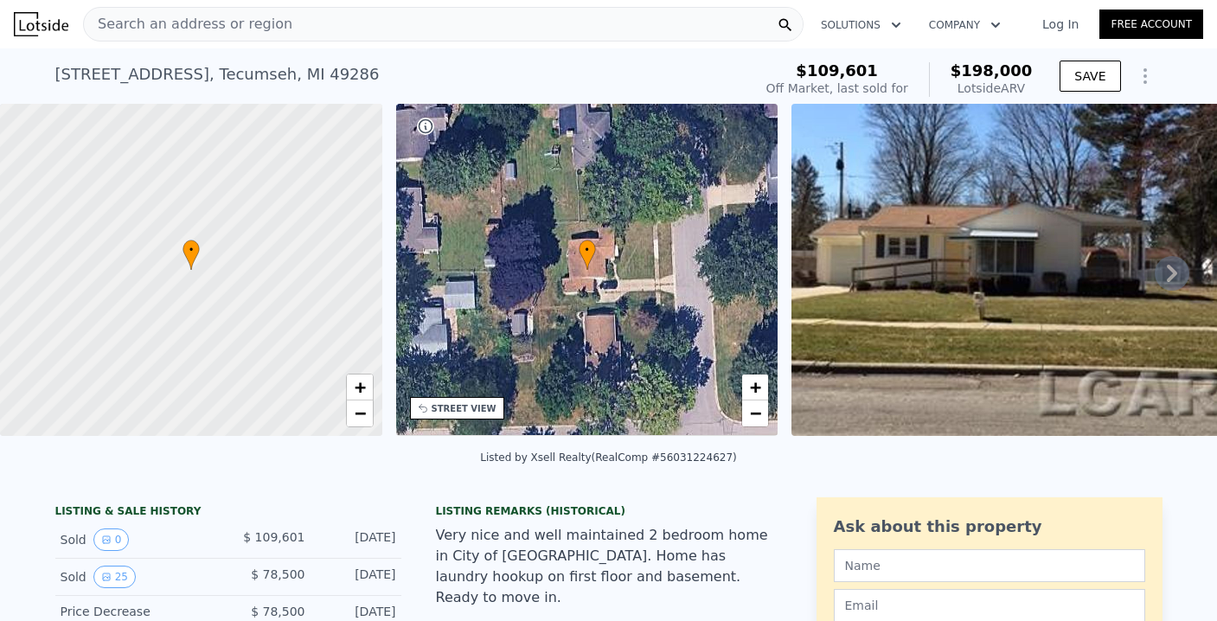
click at [332, 18] on div "Search an address or region" at bounding box center [443, 24] width 721 height 35
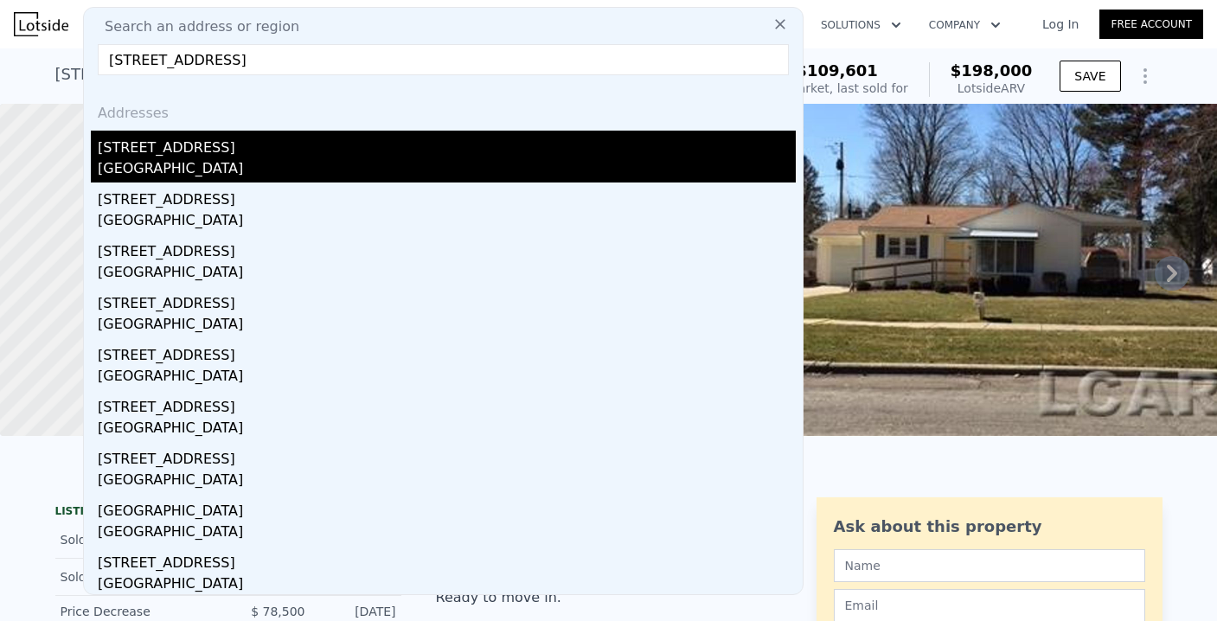
type input "[STREET_ADDRESS]"
click at [156, 158] on div "[GEOGRAPHIC_DATA]" at bounding box center [447, 170] width 698 height 24
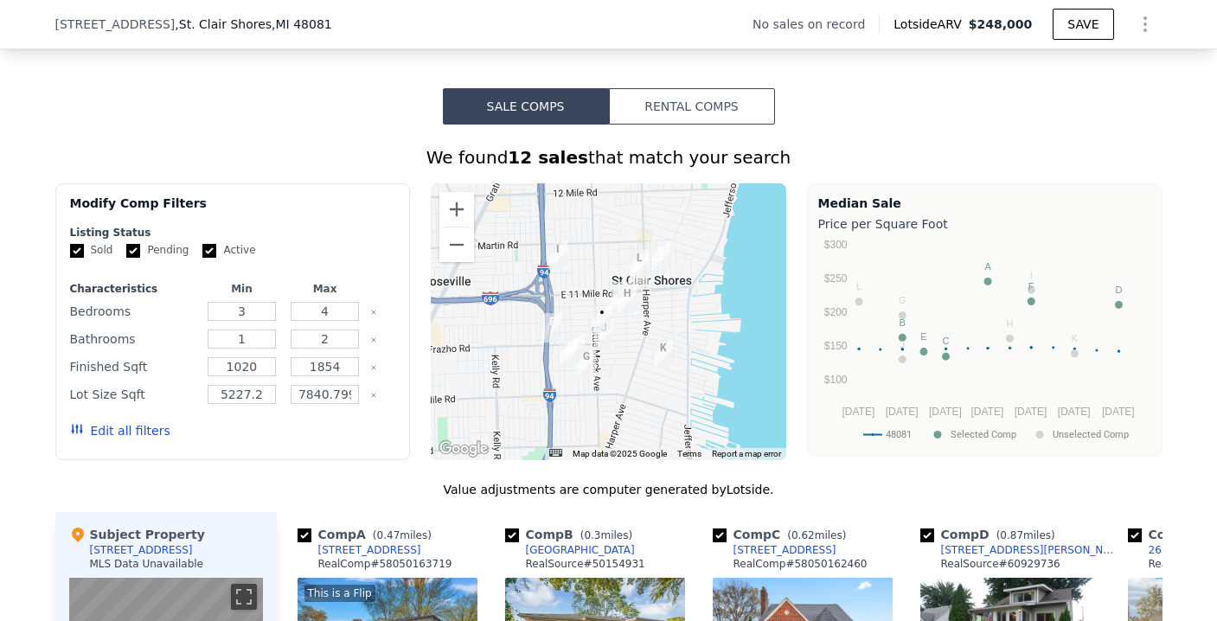
scroll to position [1214, 0]
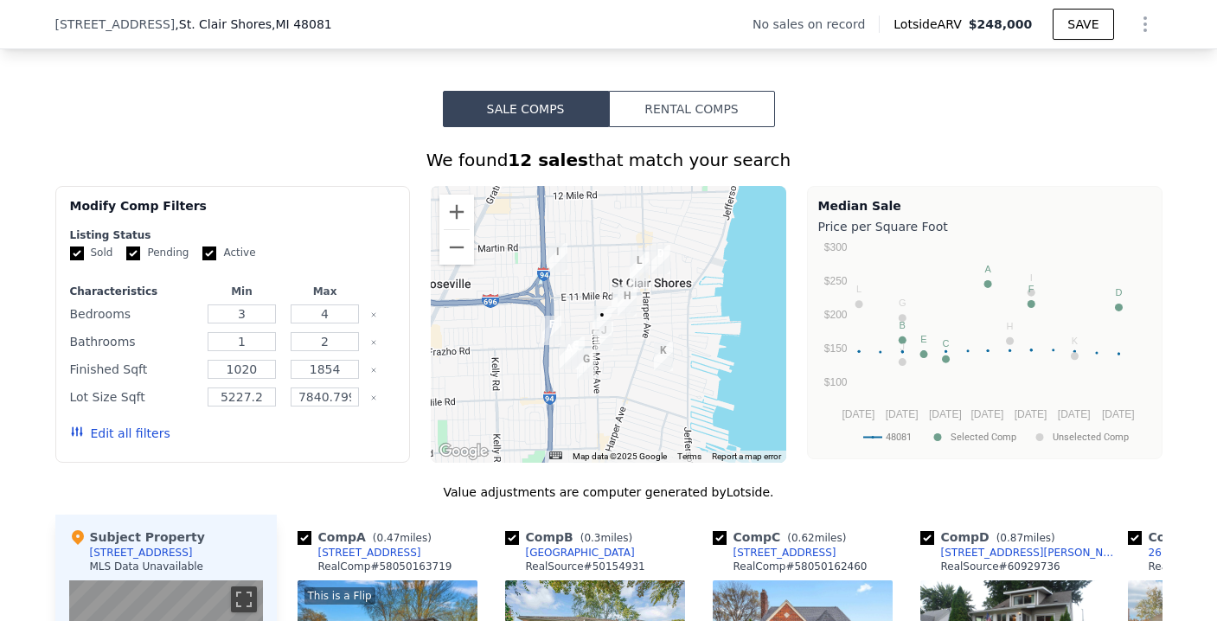
click at [125, 442] on button "Edit all filters" at bounding box center [120, 433] width 100 height 17
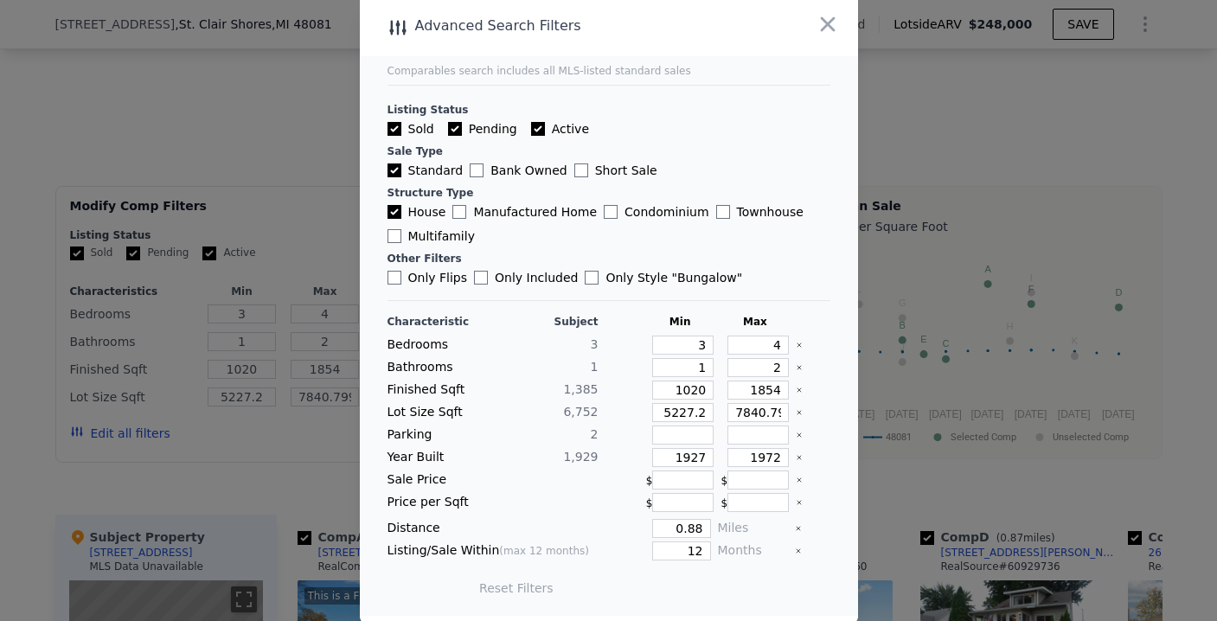
scroll to position [7, 0]
click at [746, 388] on input "1854" at bounding box center [757, 388] width 61 height 19
type input "1"
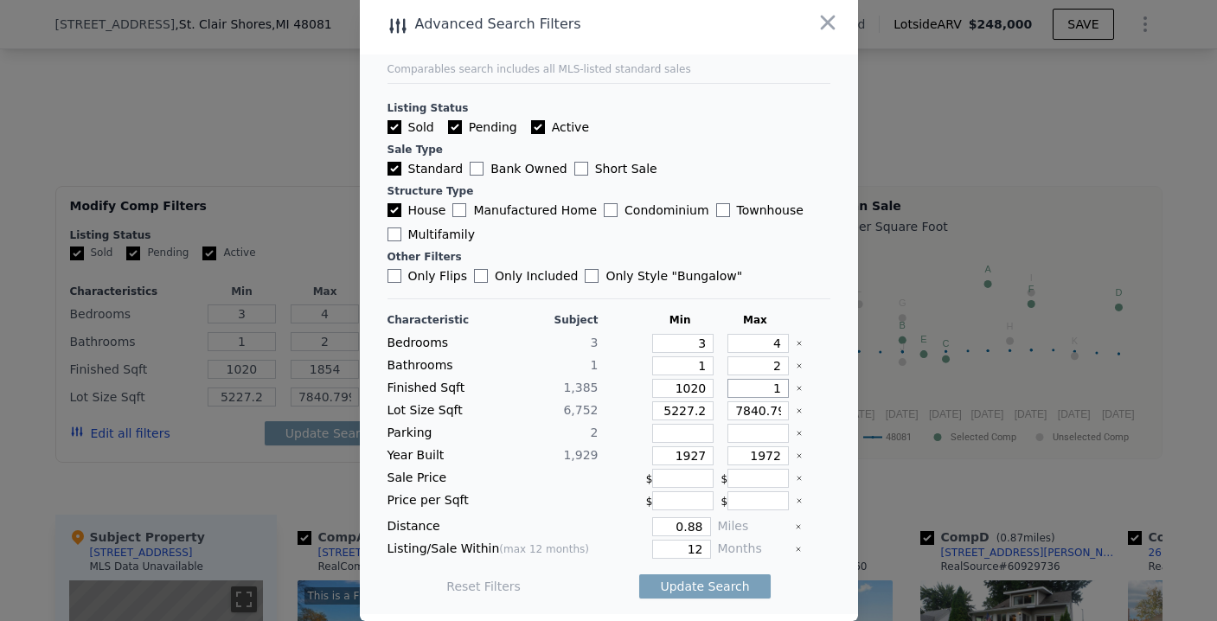
type input "1"
type input "16"
type input "160"
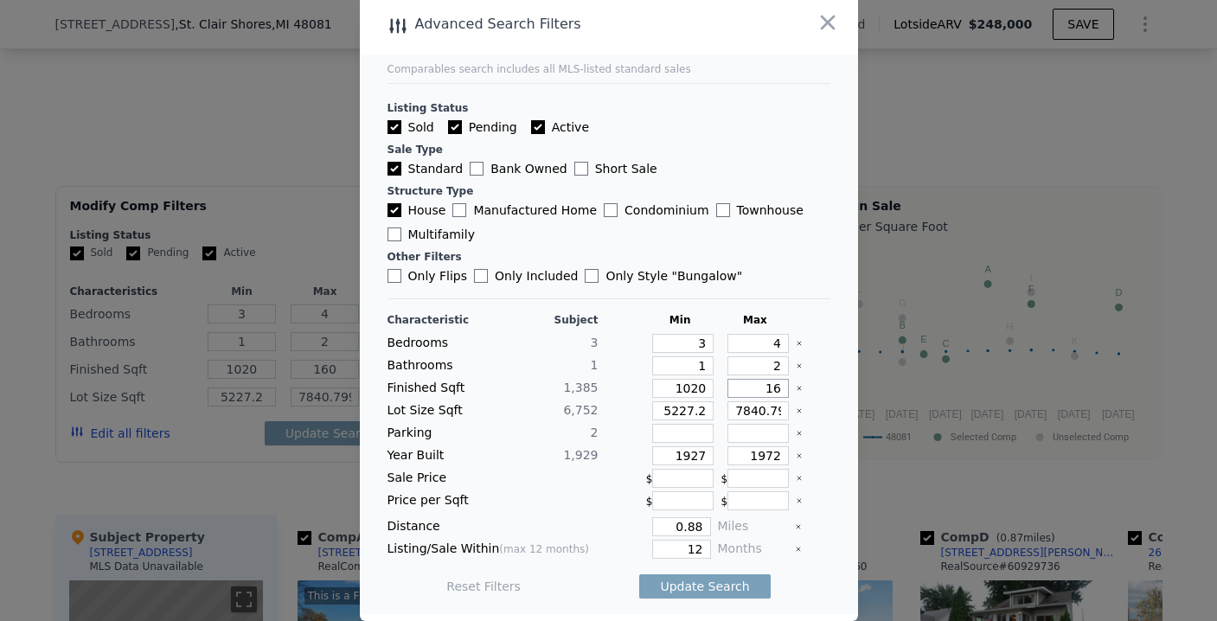
type input "165"
type input "1650"
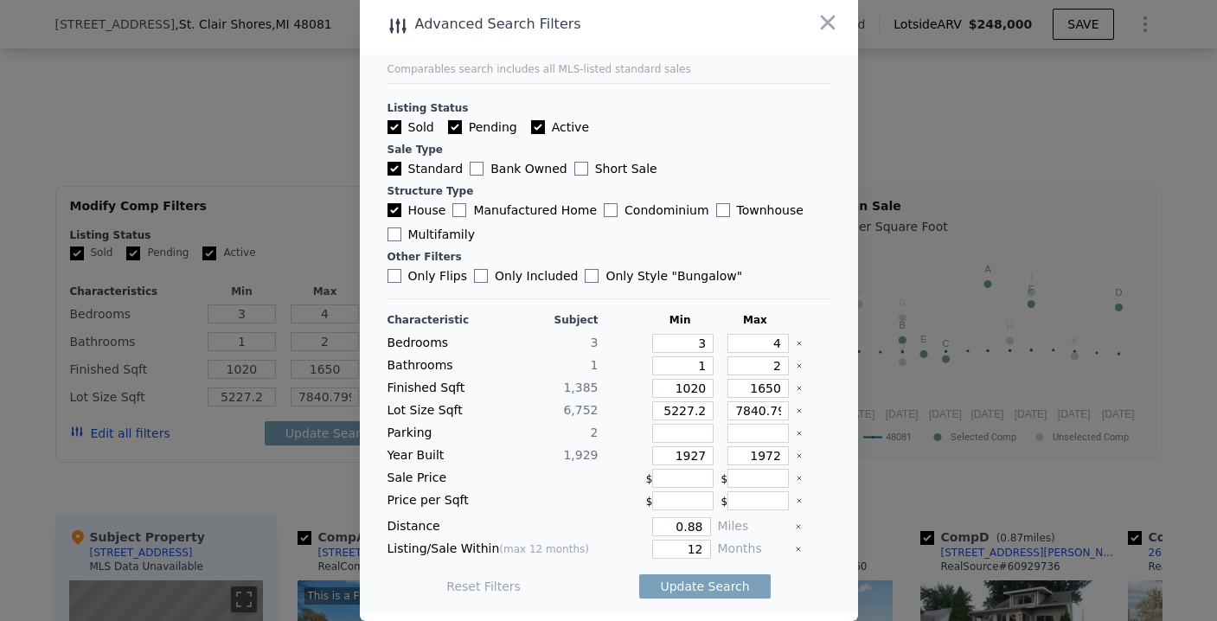
click at [591, 427] on span "2" at bounding box center [595, 433] width 8 height 14
click at [680, 526] on input "0.88" at bounding box center [681, 526] width 58 height 19
click at [676, 530] on input "5" at bounding box center [681, 526] width 58 height 19
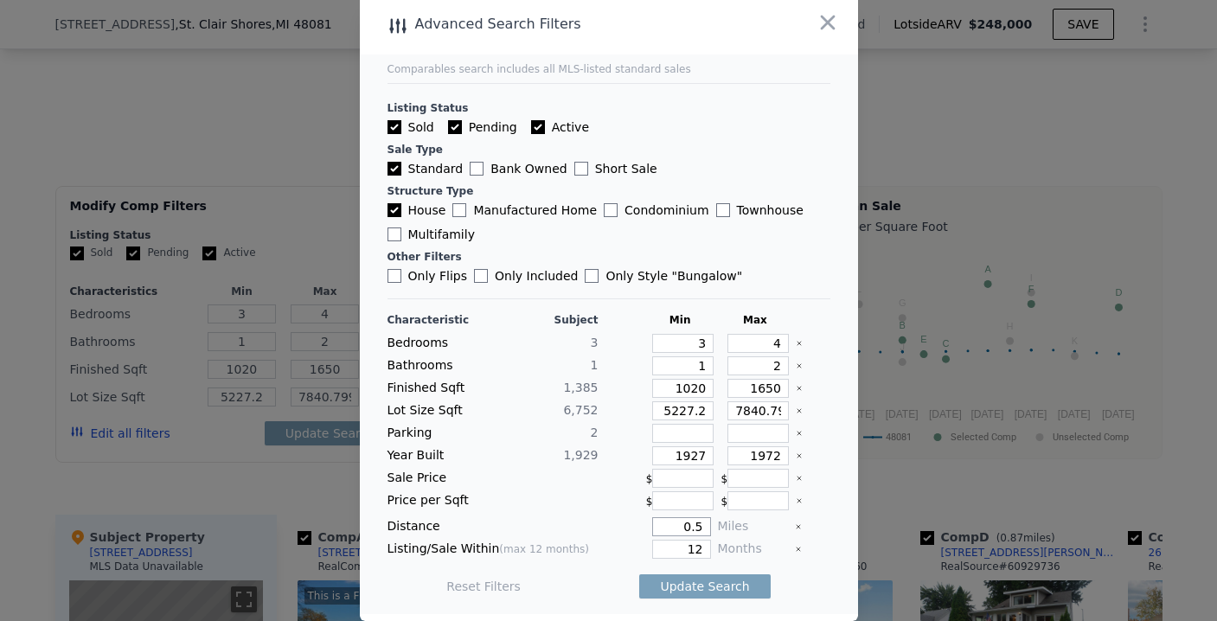
type input "0.5"
click at [676, 546] on input "12" at bounding box center [681, 549] width 58 height 19
type input "6"
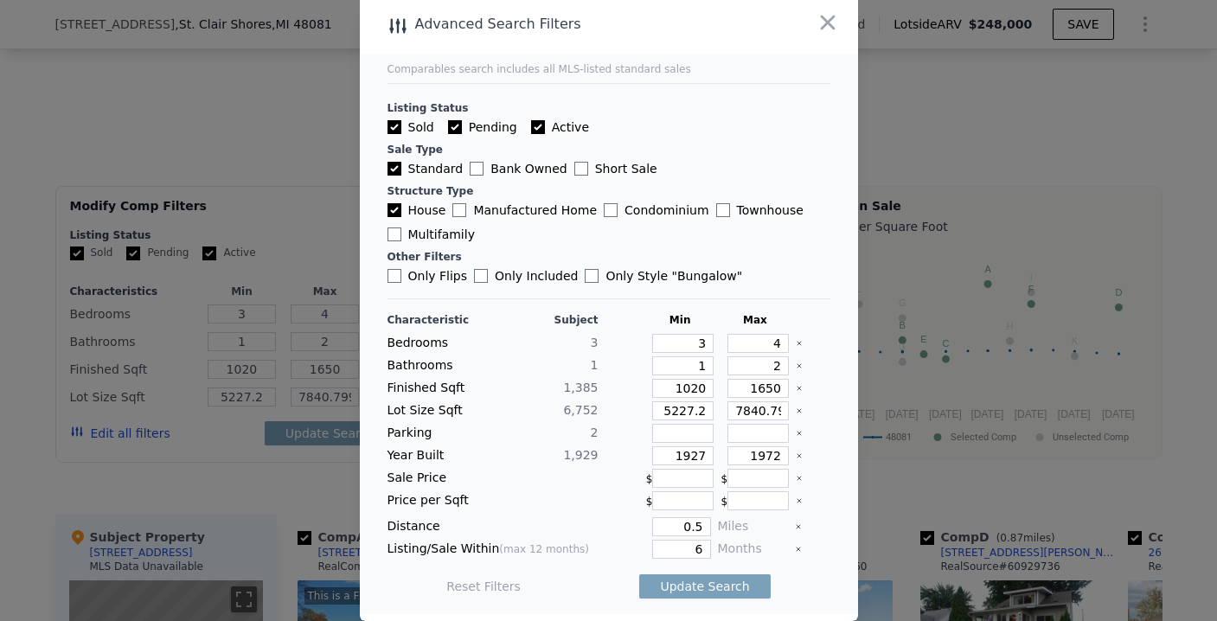
click at [764, 528] on div "Miles" at bounding box center [753, 526] width 70 height 19
click at [683, 455] on input "1927" at bounding box center [682, 455] width 61 height 19
type input "1915"
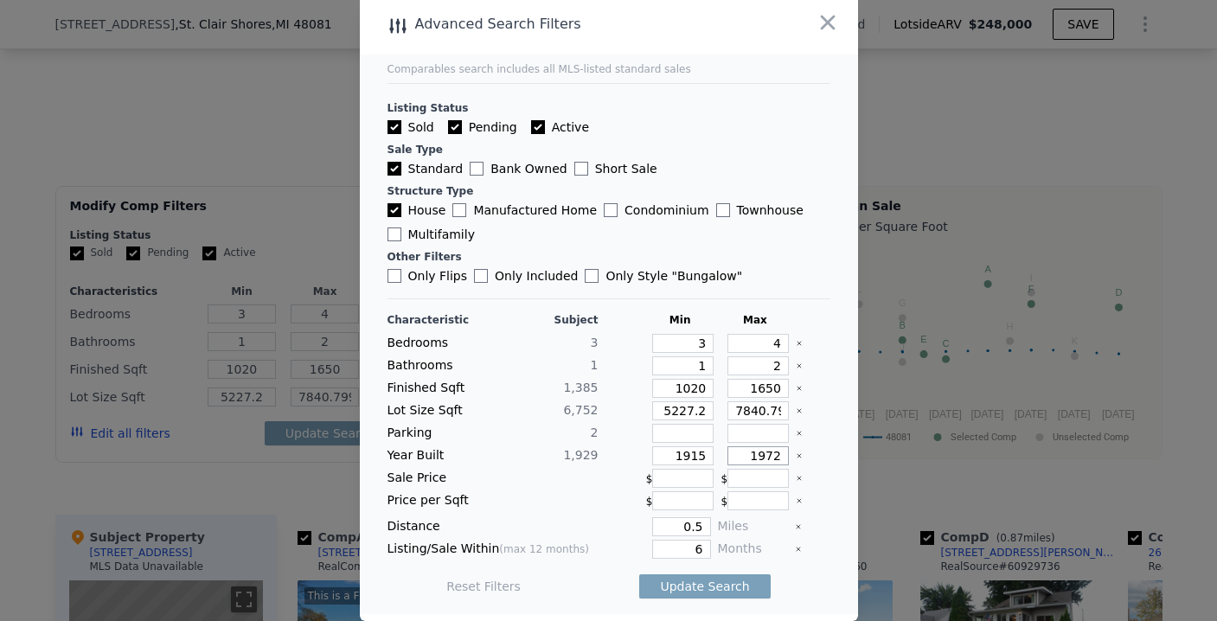
click at [741, 455] on input "1972" at bounding box center [757, 455] width 61 height 19
type input "1945"
click at [804, 456] on div at bounding box center [813, 455] width 34 height 19
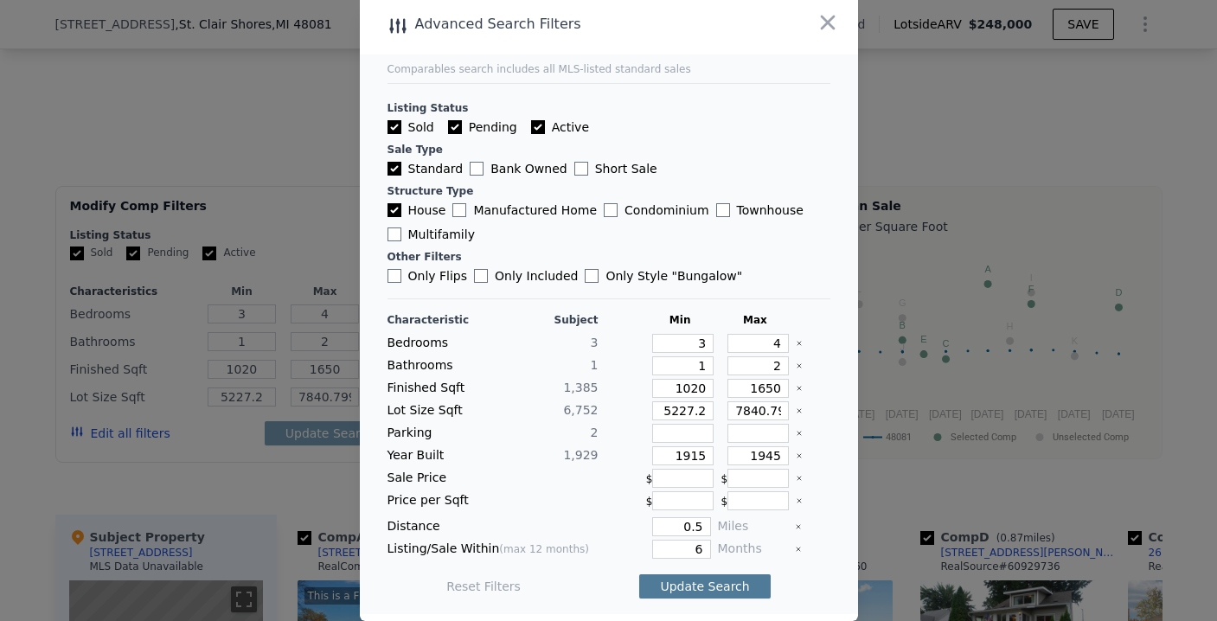
click at [700, 580] on button "Update Search" at bounding box center [704, 586] width 131 height 24
type input "5227"
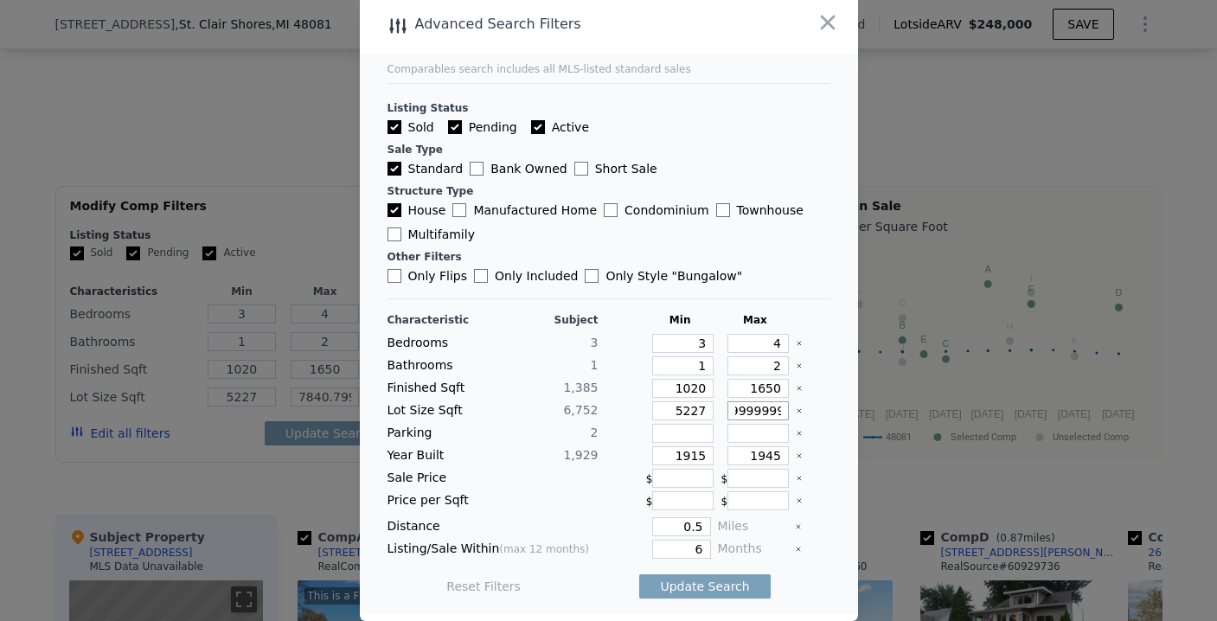
drag, startPoint x: 747, startPoint y: 413, endPoint x: 788, endPoint y: 413, distance: 40.7
click at [788, 413] on div "Lot Size Sqft 6,752 5227 7840.799999999999" at bounding box center [609, 410] width 443 height 19
type input "7840"
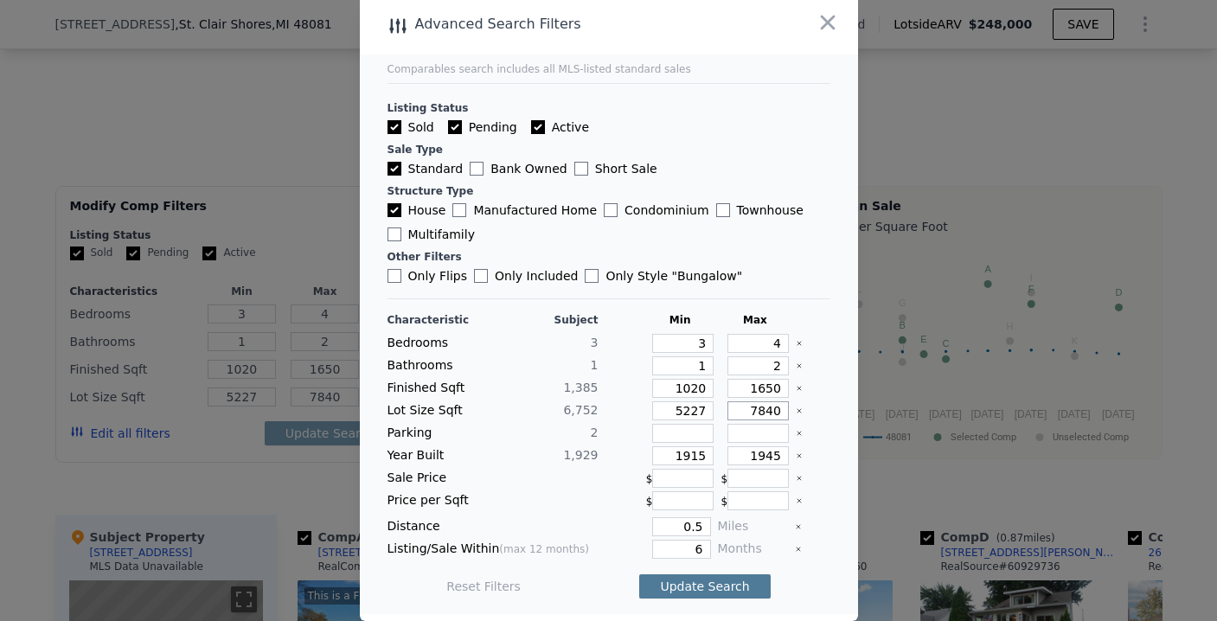
type input "7840"
click at [672, 582] on button "Update Search" at bounding box center [704, 586] width 131 height 24
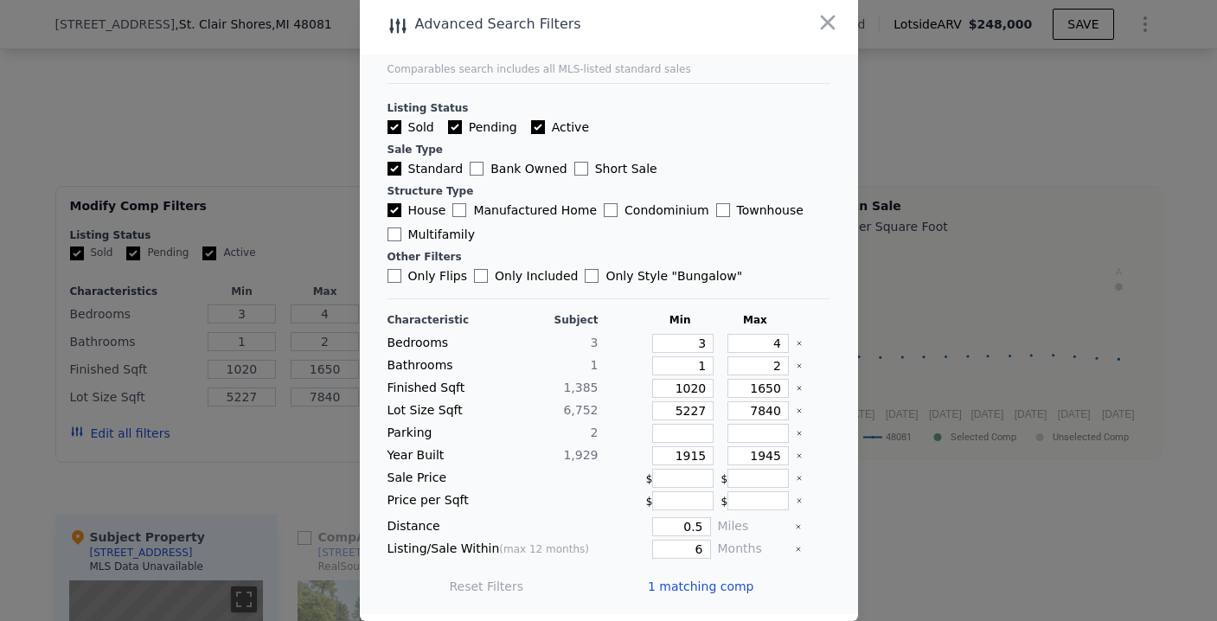
click at [704, 585] on span "1 matching comp" at bounding box center [701, 586] width 106 height 17
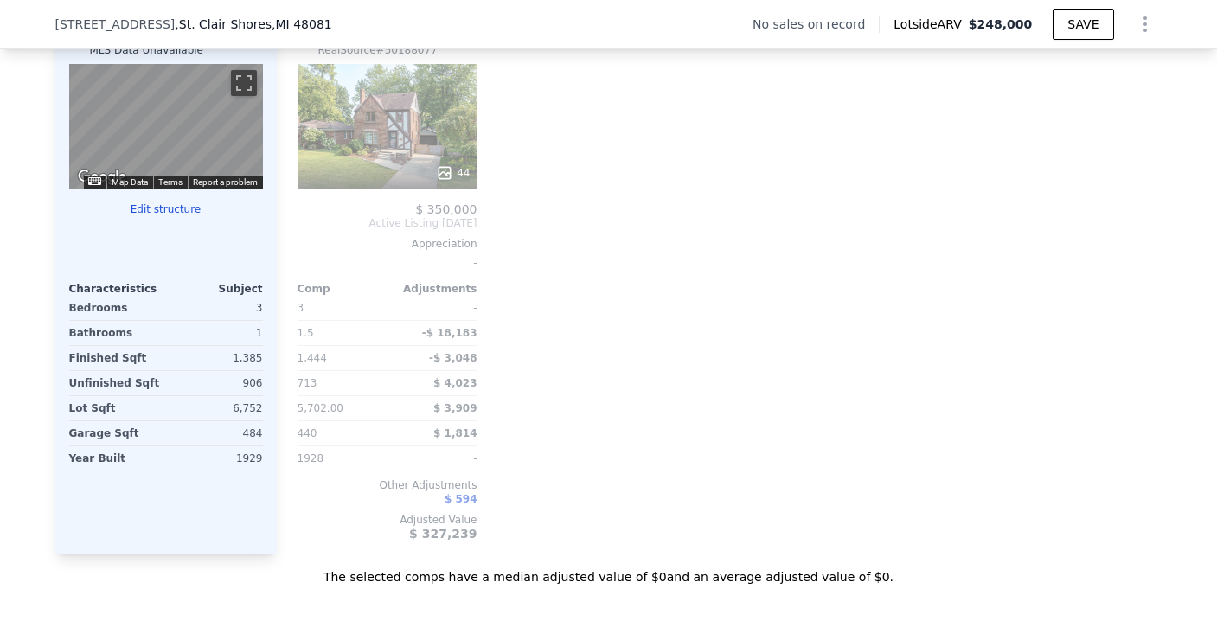
scroll to position [1503, 0]
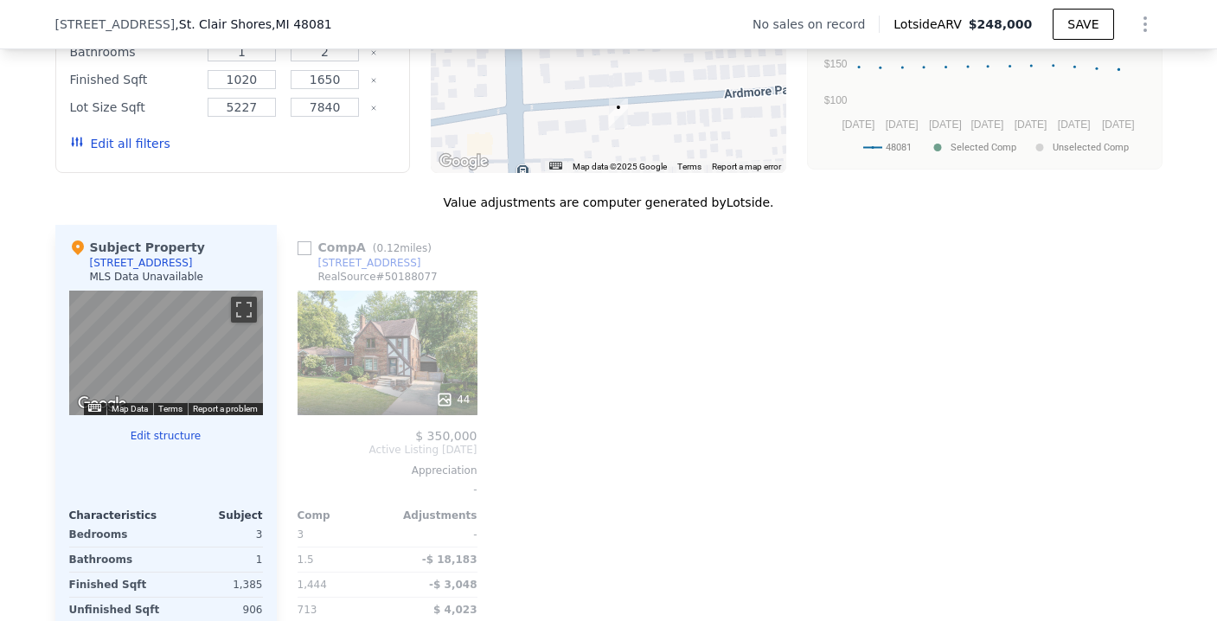
click at [416, 377] on div "44" at bounding box center [388, 353] width 180 height 125
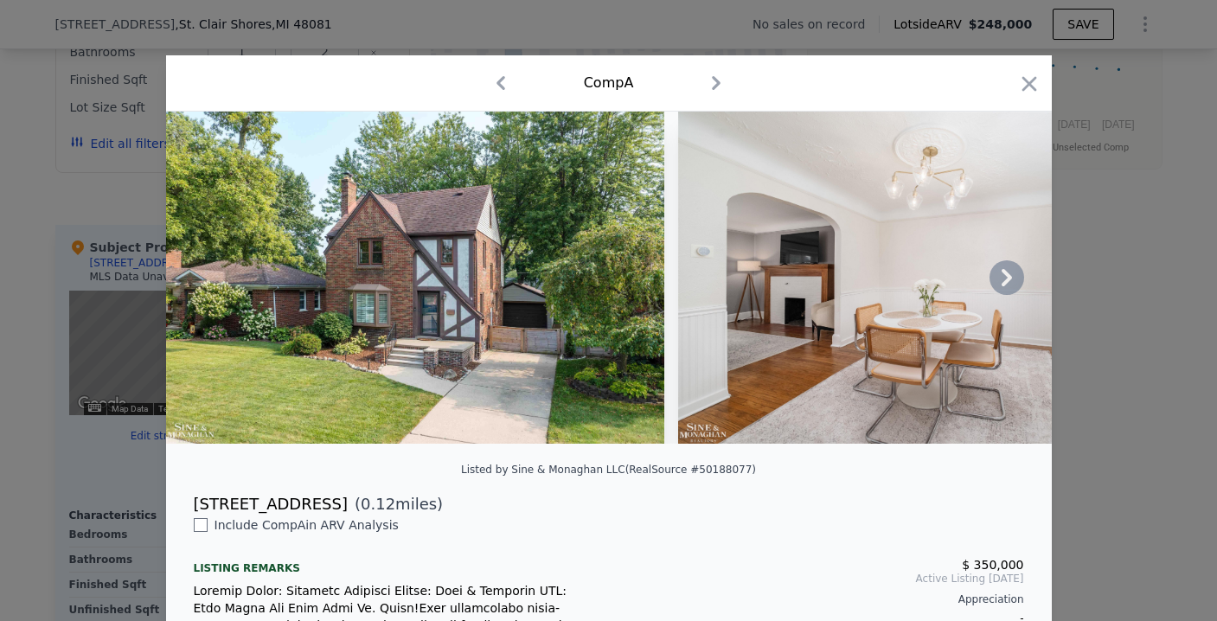
click at [1003, 289] on icon at bounding box center [1007, 277] width 35 height 35
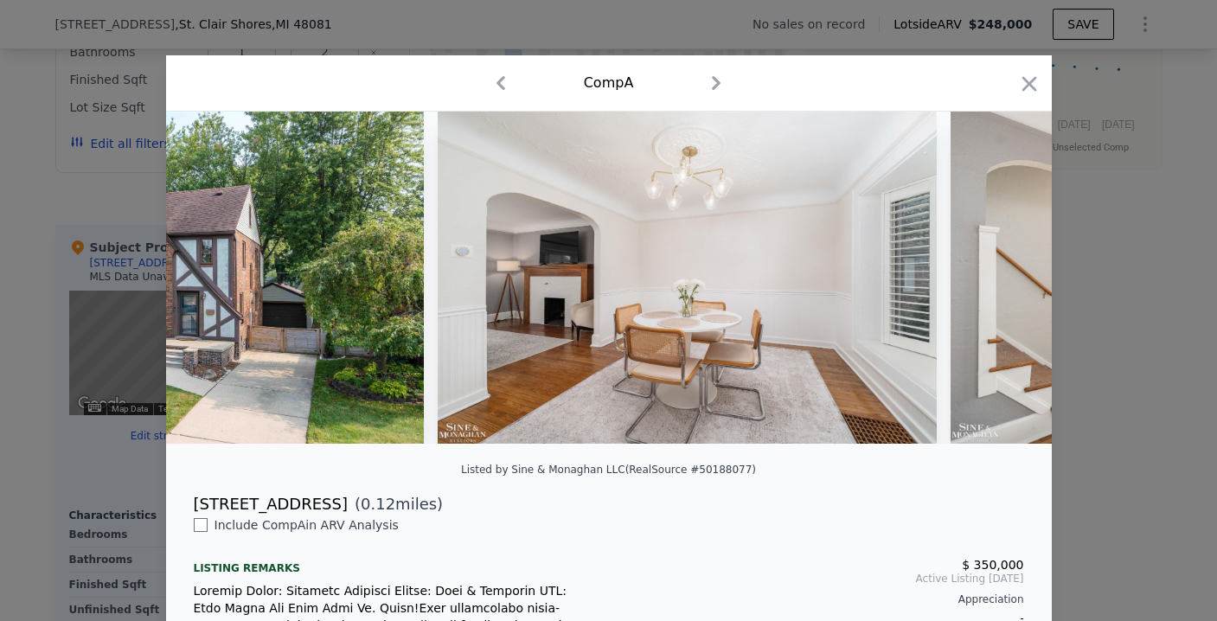
scroll to position [0, 415]
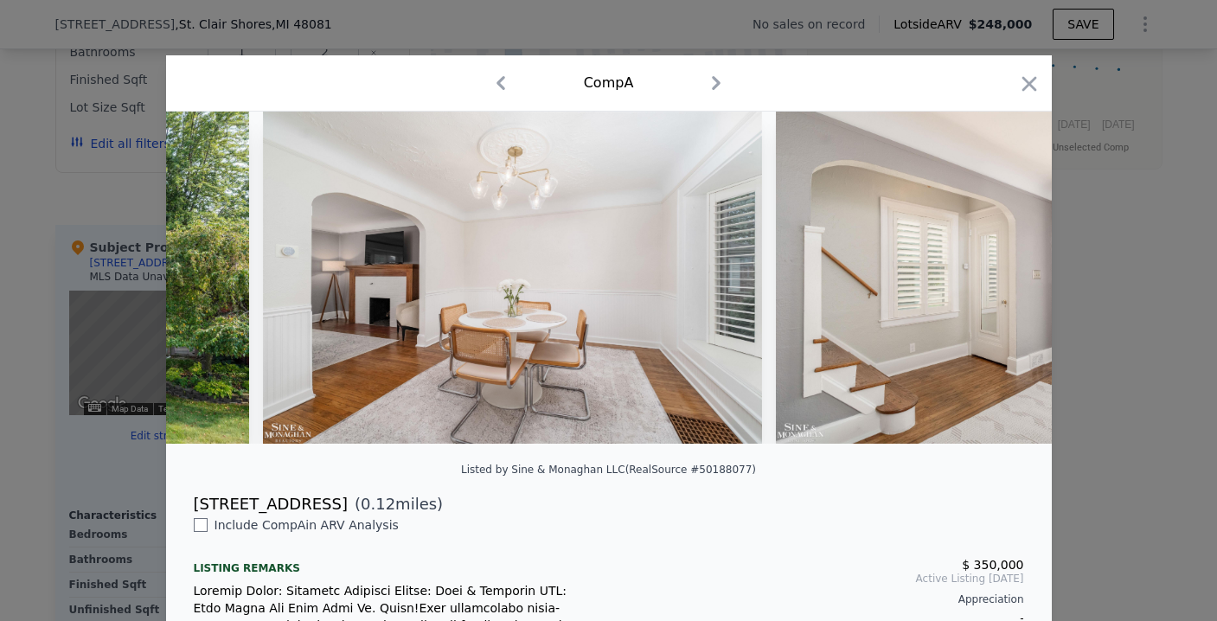
click at [1003, 289] on img at bounding box center [1025, 278] width 498 height 332
click at [1003, 289] on icon at bounding box center [1007, 277] width 35 height 35
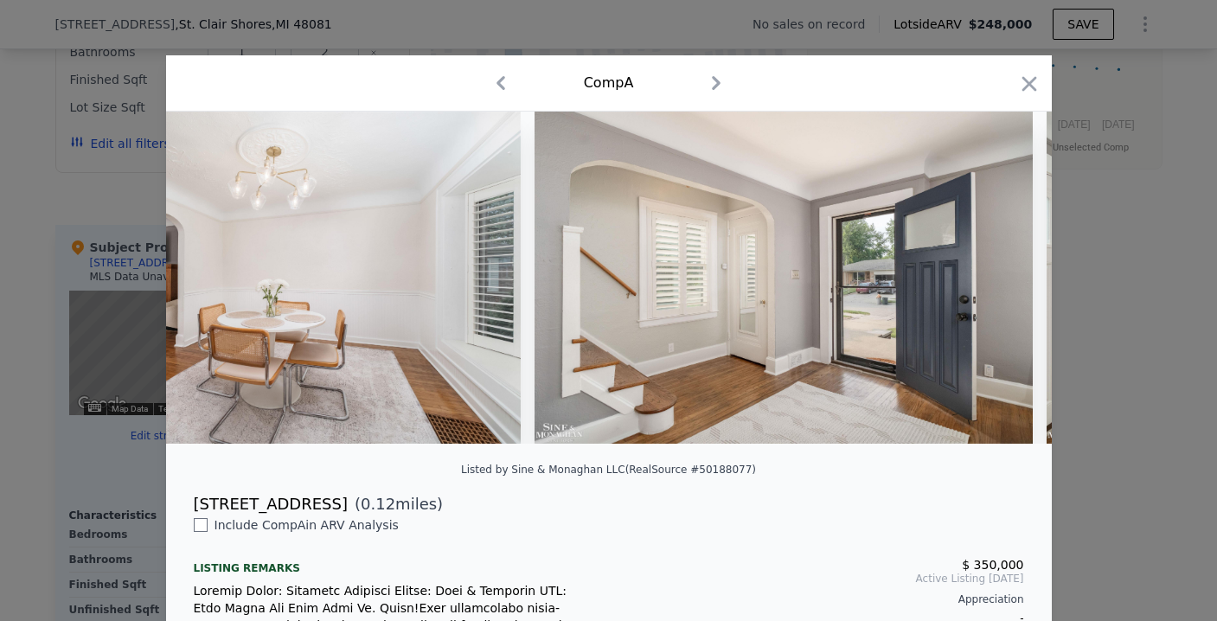
scroll to position [0, 830]
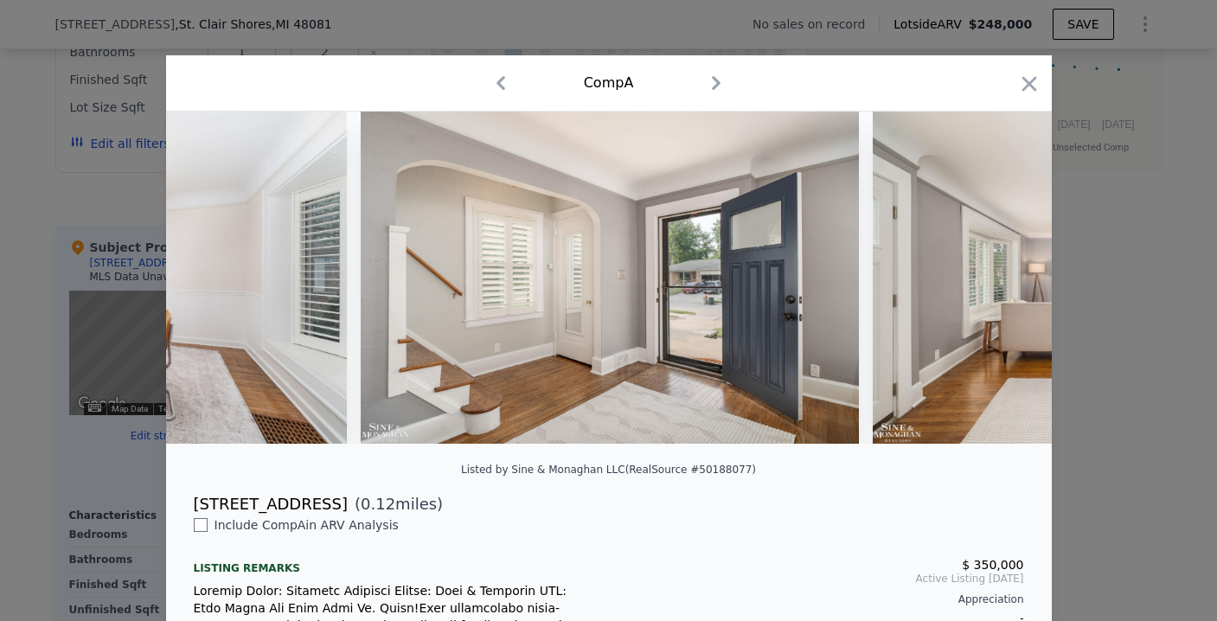
click at [1003, 289] on div at bounding box center [609, 278] width 886 height 332
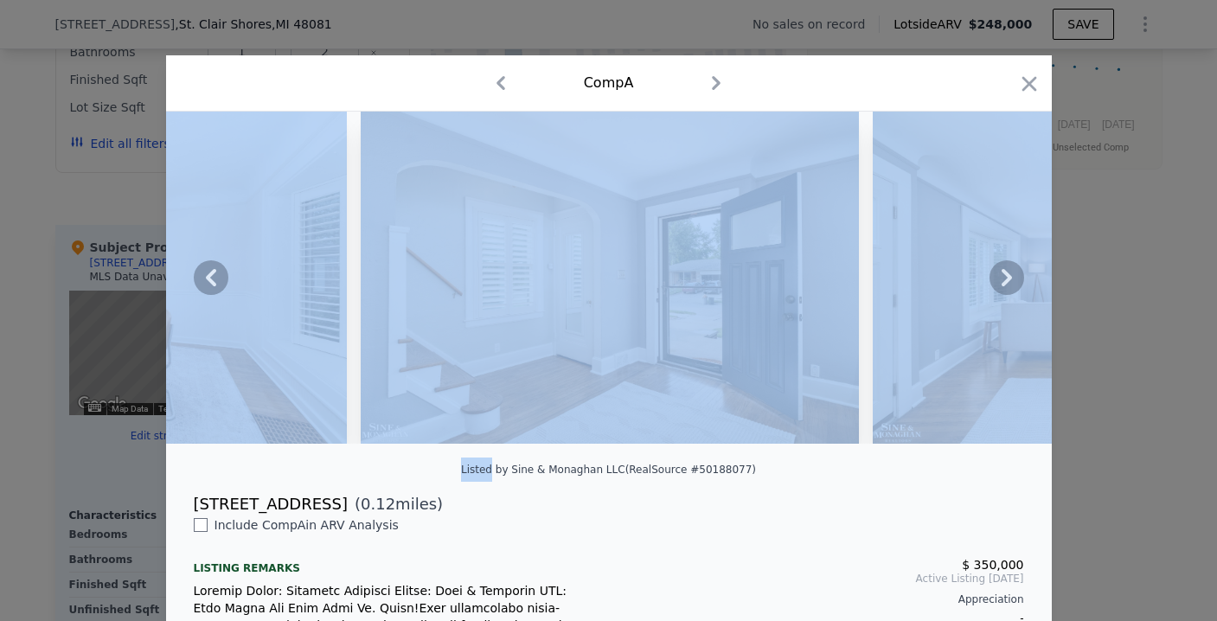
click at [1003, 289] on icon at bounding box center [1007, 277] width 35 height 35
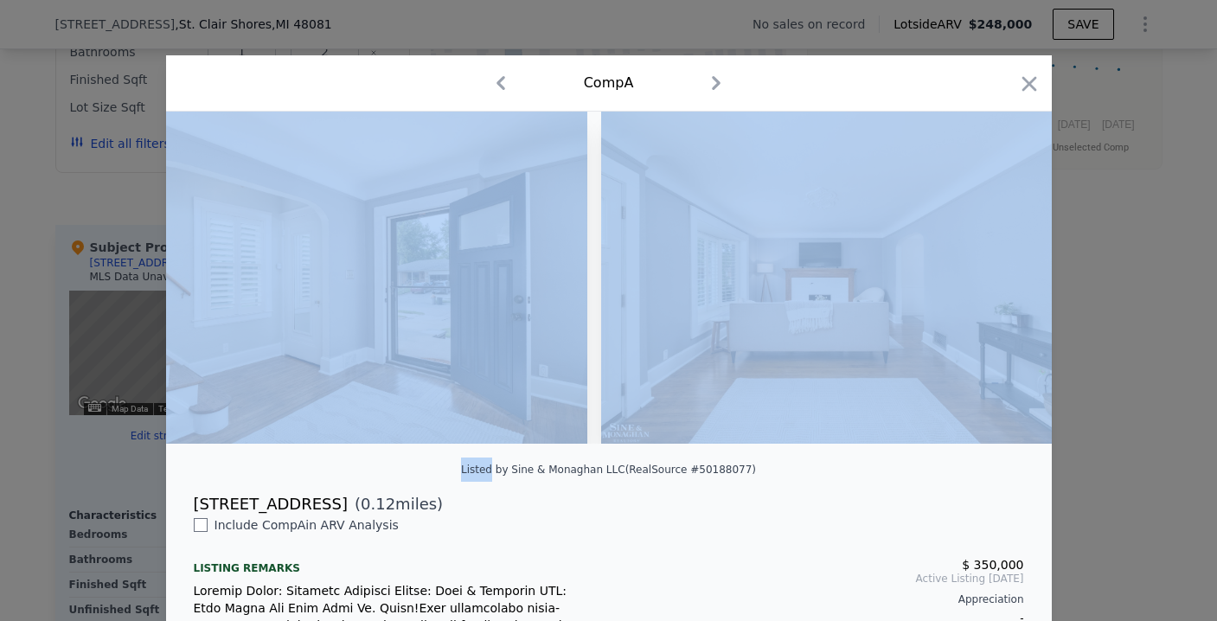
scroll to position [0, 1246]
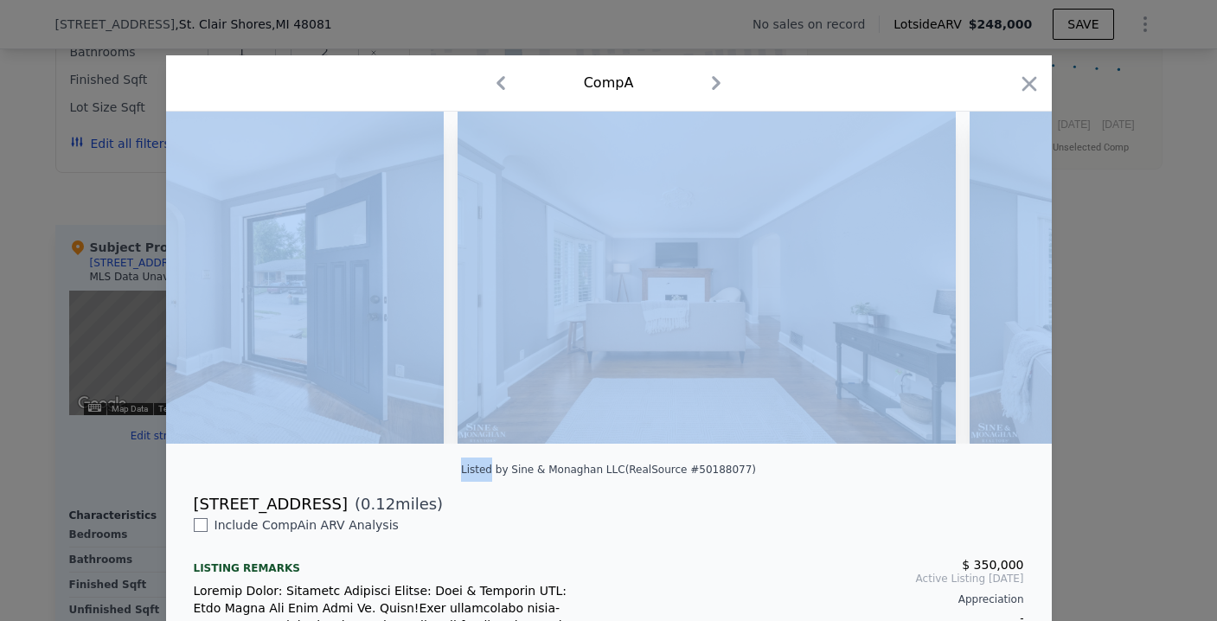
click at [834, 458] on div at bounding box center [609, 285] width 886 height 346
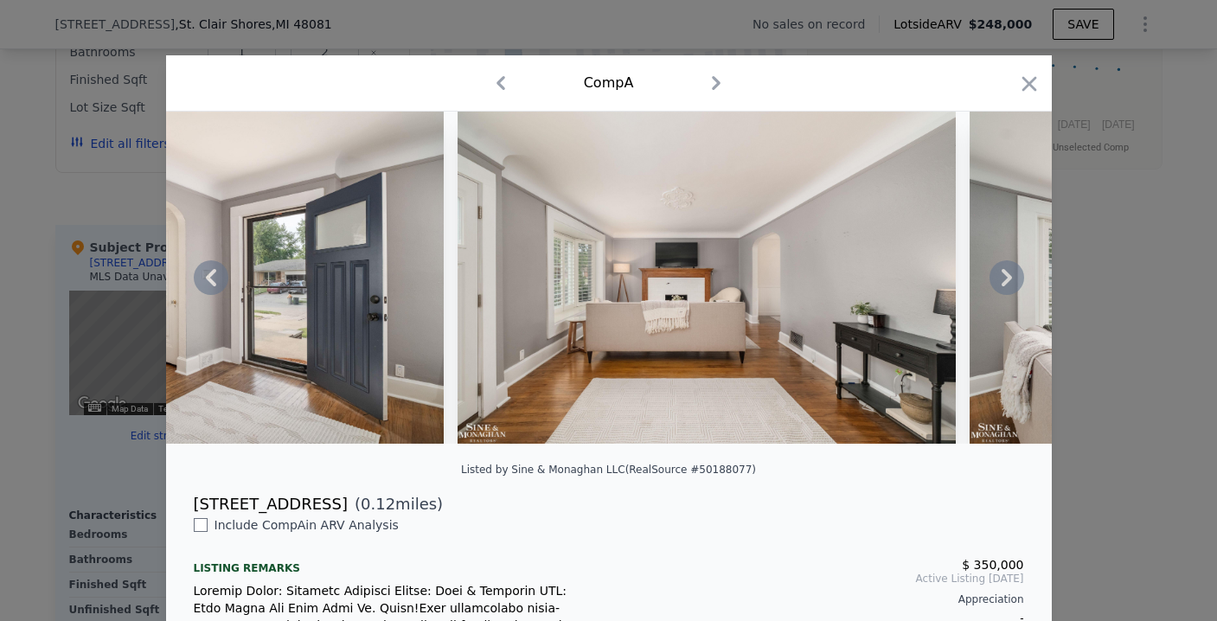
click at [1010, 283] on icon at bounding box center [1007, 277] width 35 height 35
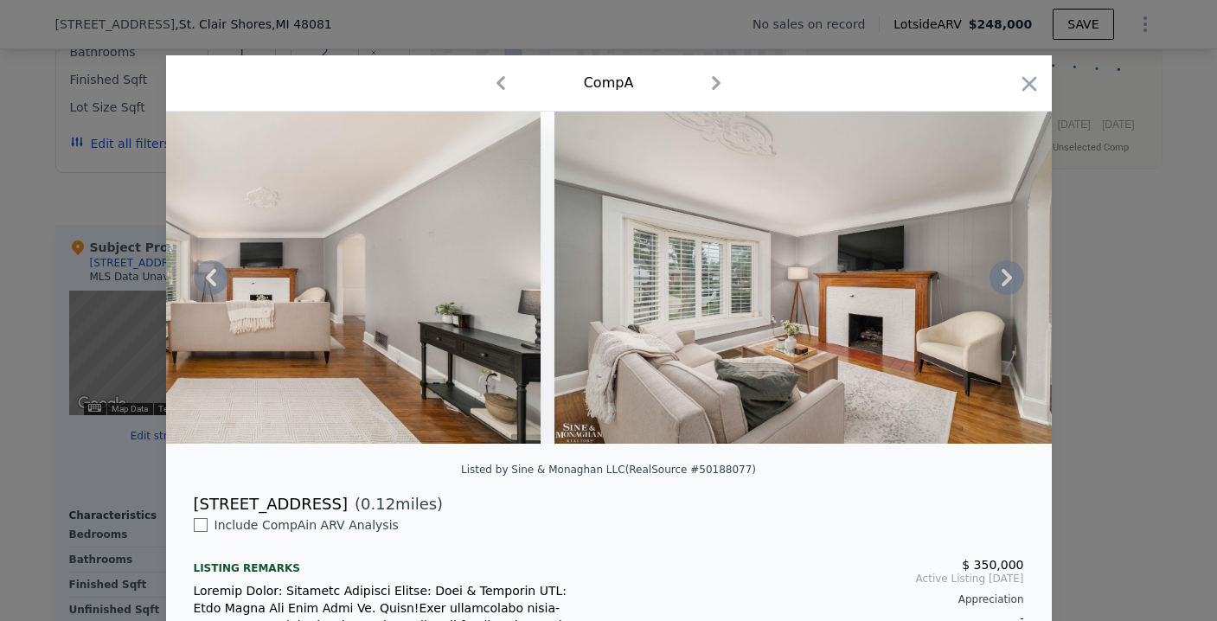
click at [1009, 285] on icon at bounding box center [1007, 277] width 35 height 35
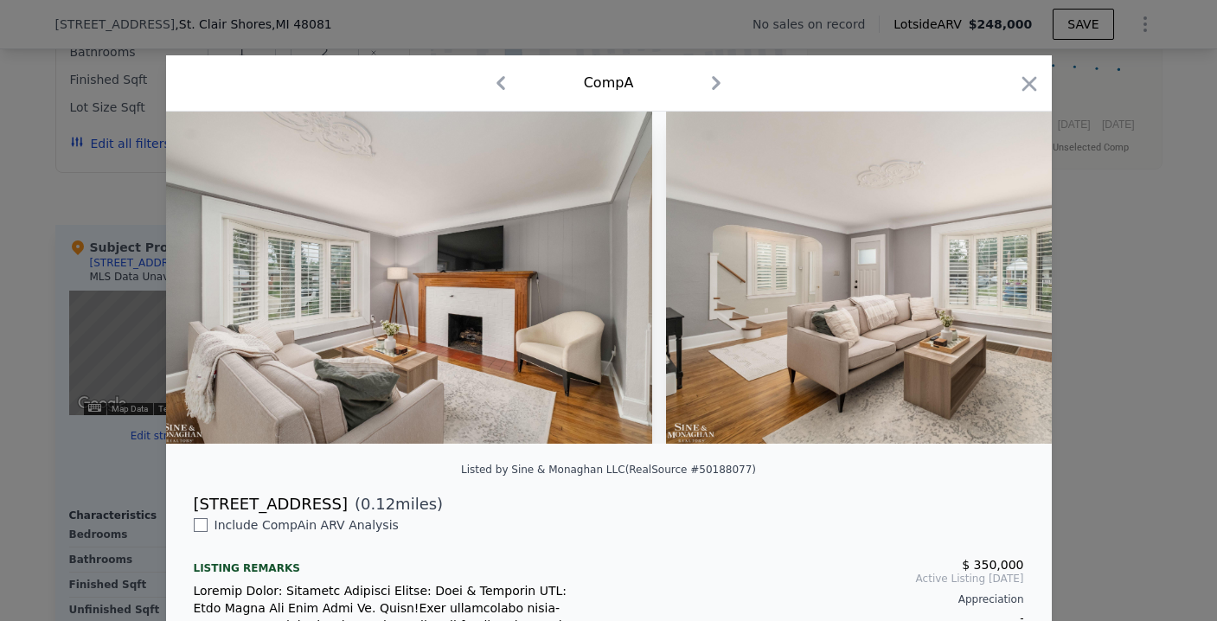
scroll to position [0, 2076]
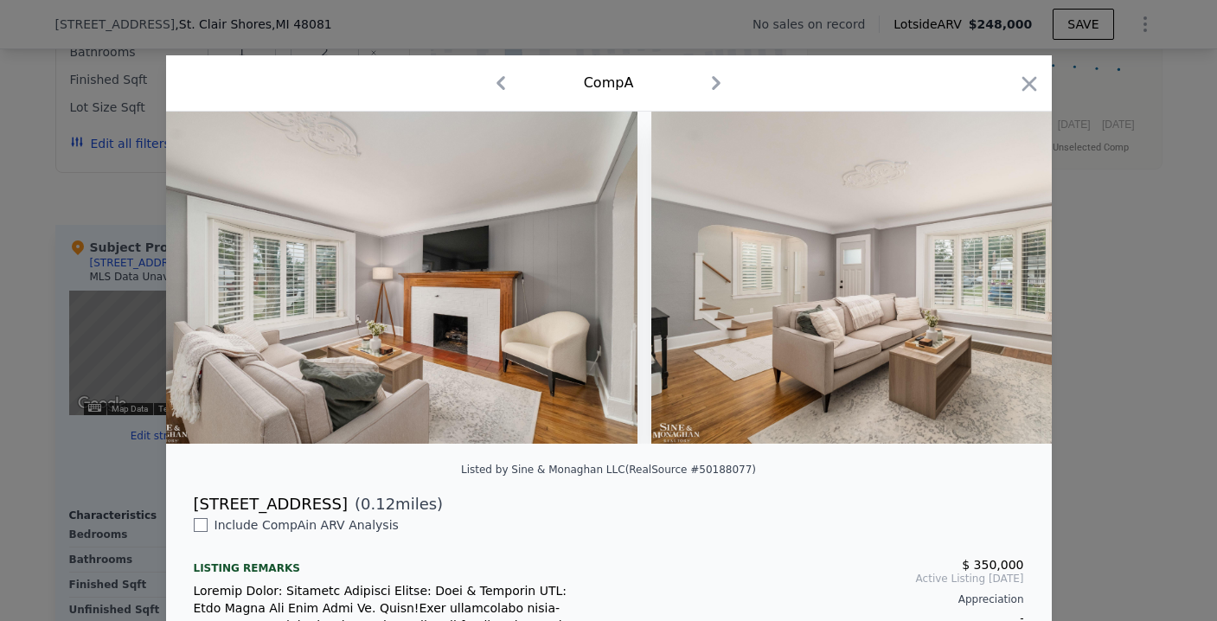
click at [1009, 285] on div at bounding box center [609, 278] width 886 height 332
click at [1009, 285] on icon at bounding box center [1007, 277] width 35 height 35
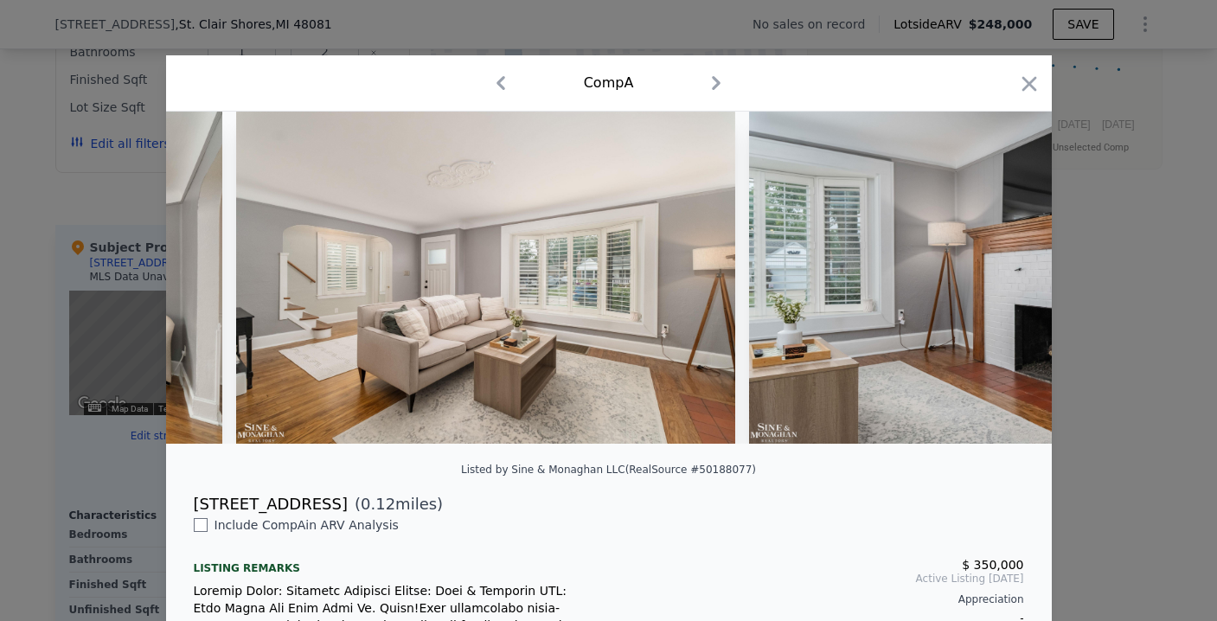
click at [1009, 285] on img at bounding box center [998, 278] width 498 height 332
click at [1008, 285] on icon at bounding box center [1007, 277] width 35 height 35
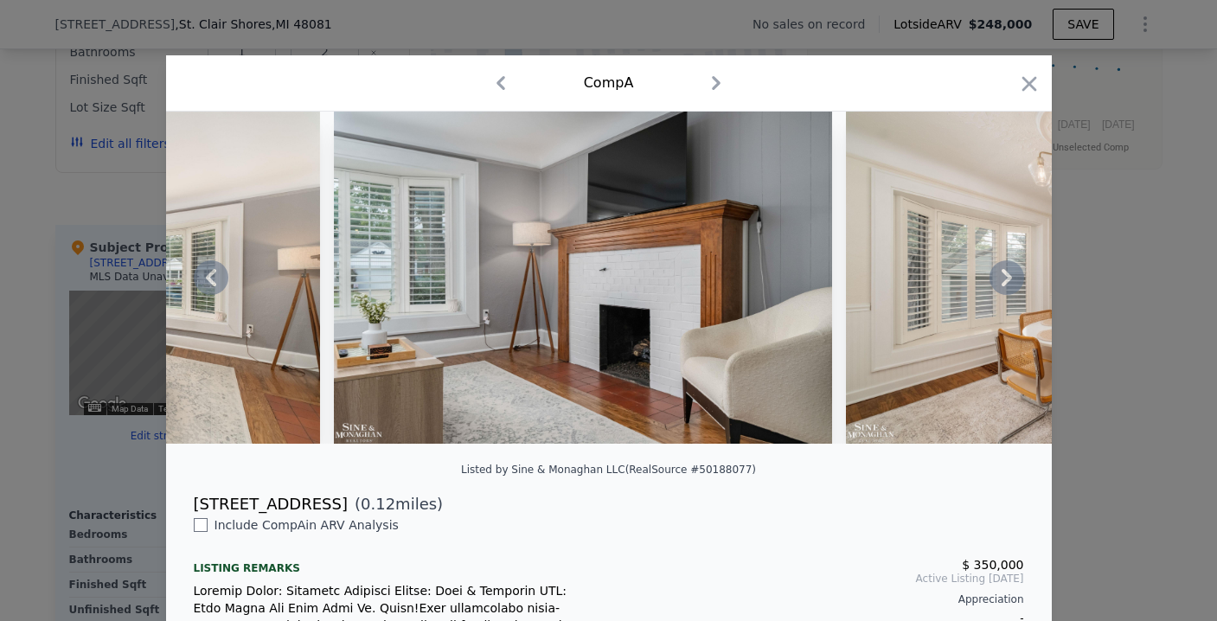
click at [1003, 284] on icon at bounding box center [1007, 277] width 10 height 17
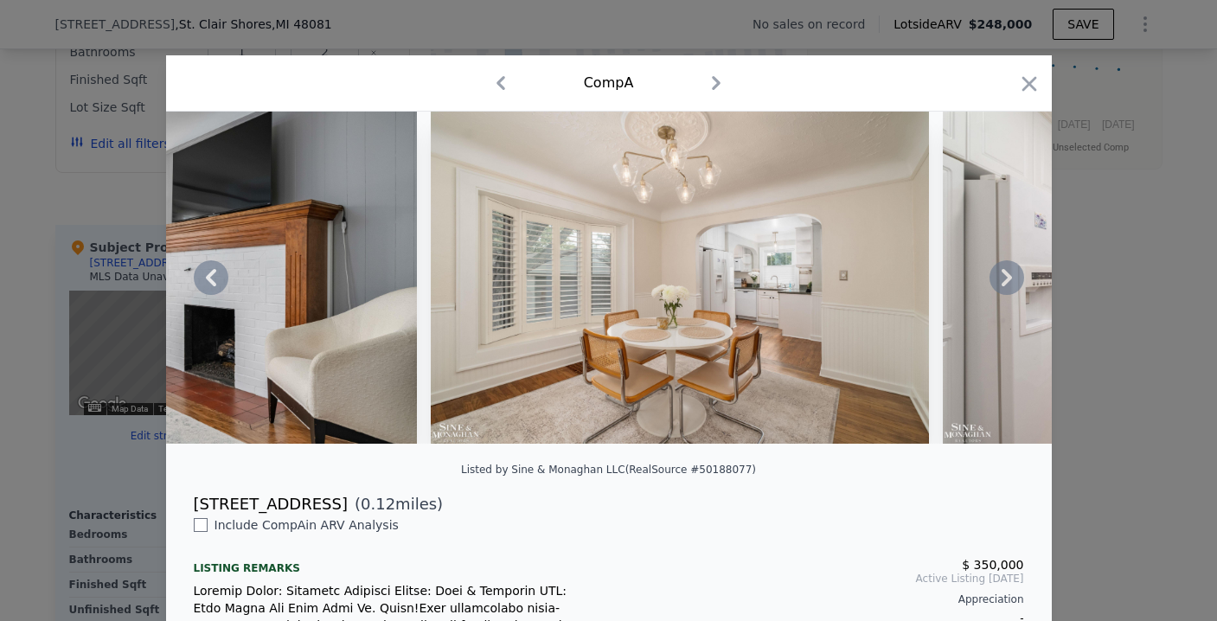
click at [1002, 281] on icon at bounding box center [1007, 277] width 10 height 17
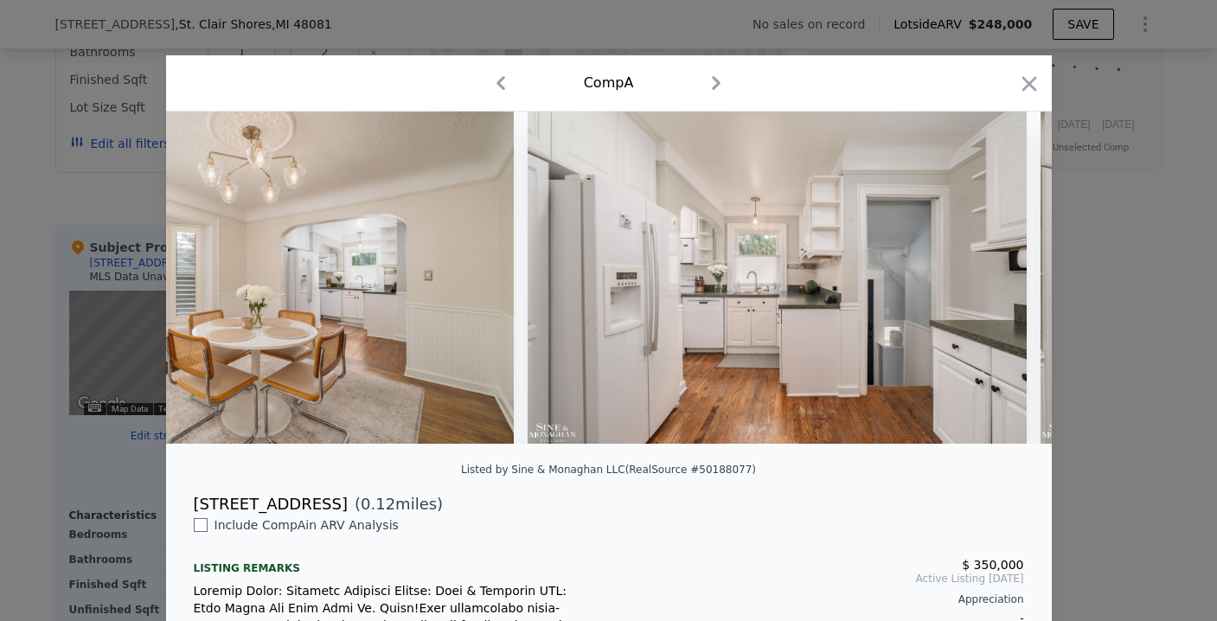
click at [998, 288] on div at bounding box center [609, 278] width 886 height 332
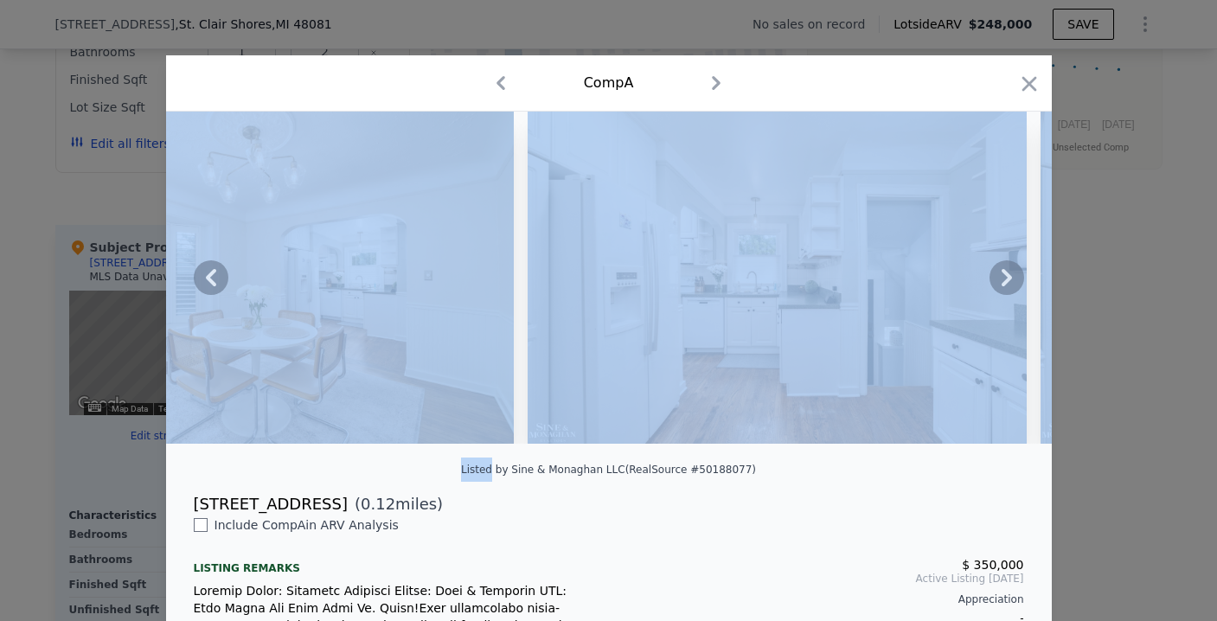
click at [1002, 286] on icon at bounding box center [1007, 277] width 10 height 17
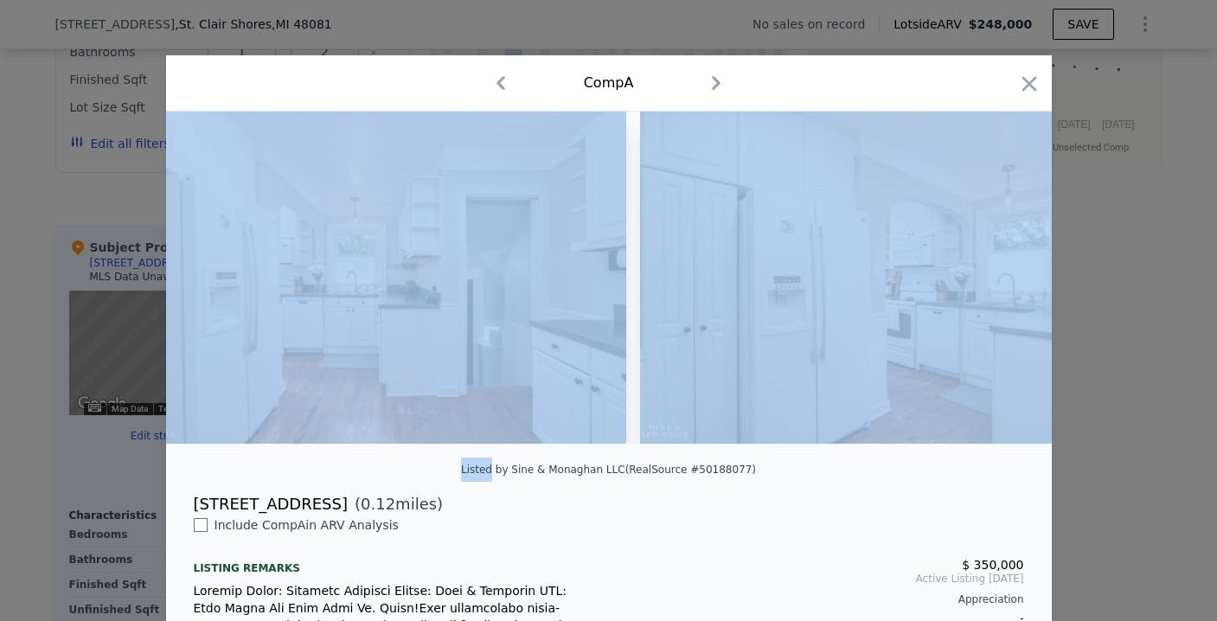
scroll to position [0, 4152]
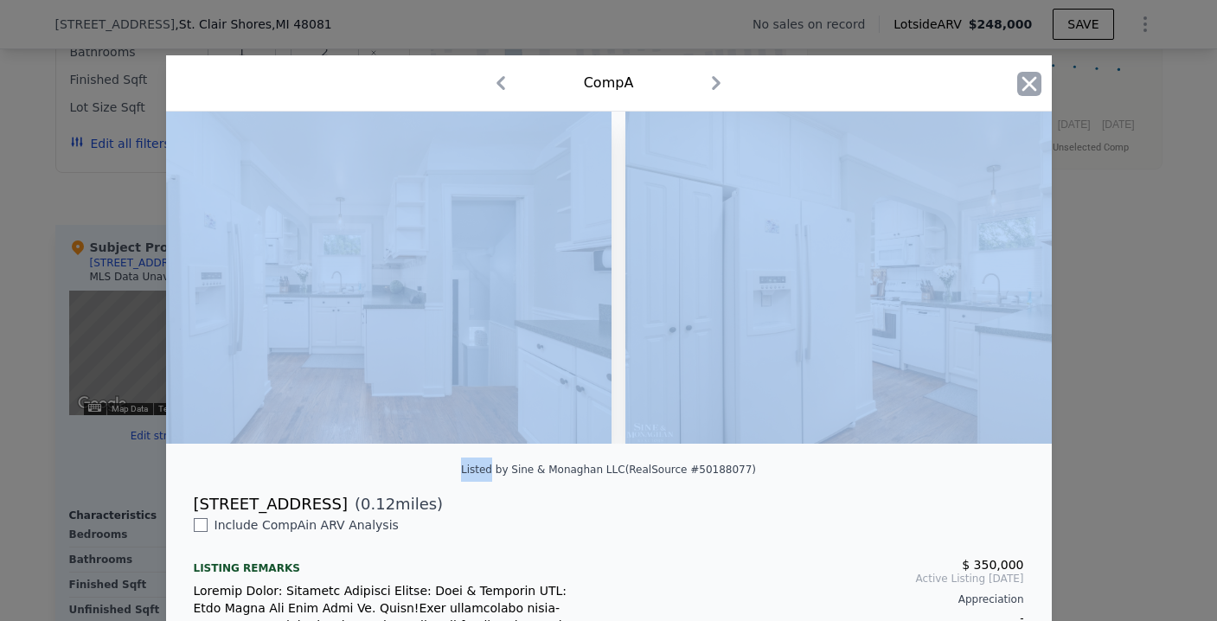
click at [1017, 87] on icon "button" at bounding box center [1029, 84] width 24 height 24
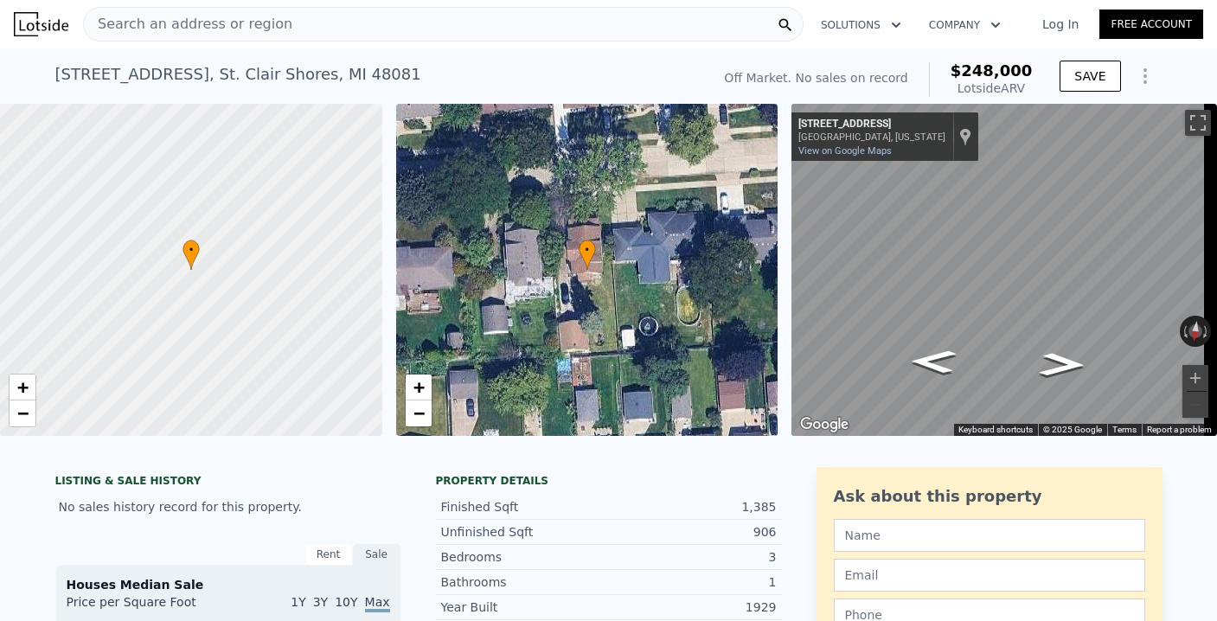
type input "1854"
type input "5227.2"
type input "7840.799999999999"
